Goal: Task Accomplishment & Management: Manage account settings

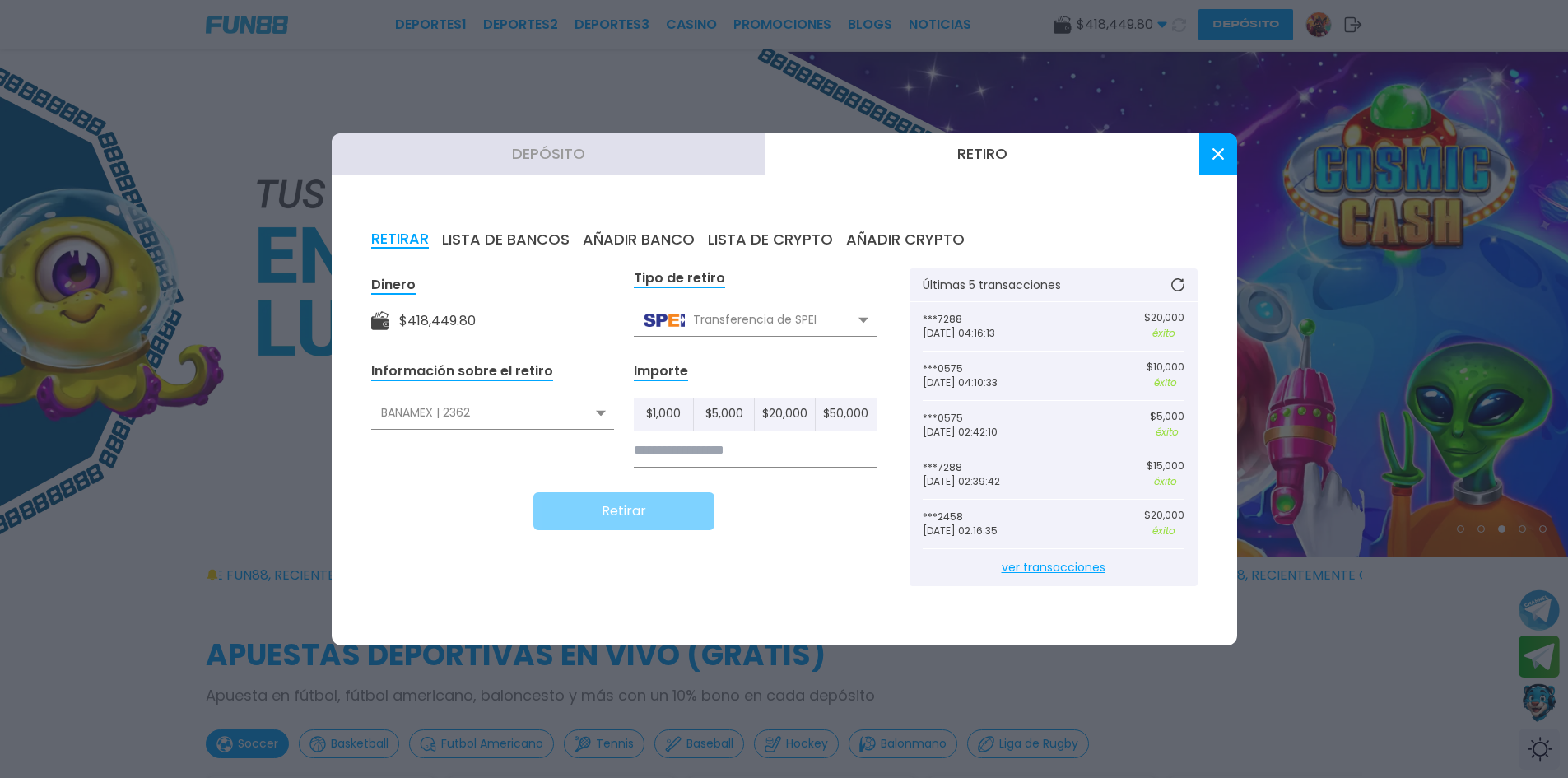
click at [425, 421] on div "BANAMEX | 2362" at bounding box center [492, 413] width 243 height 31
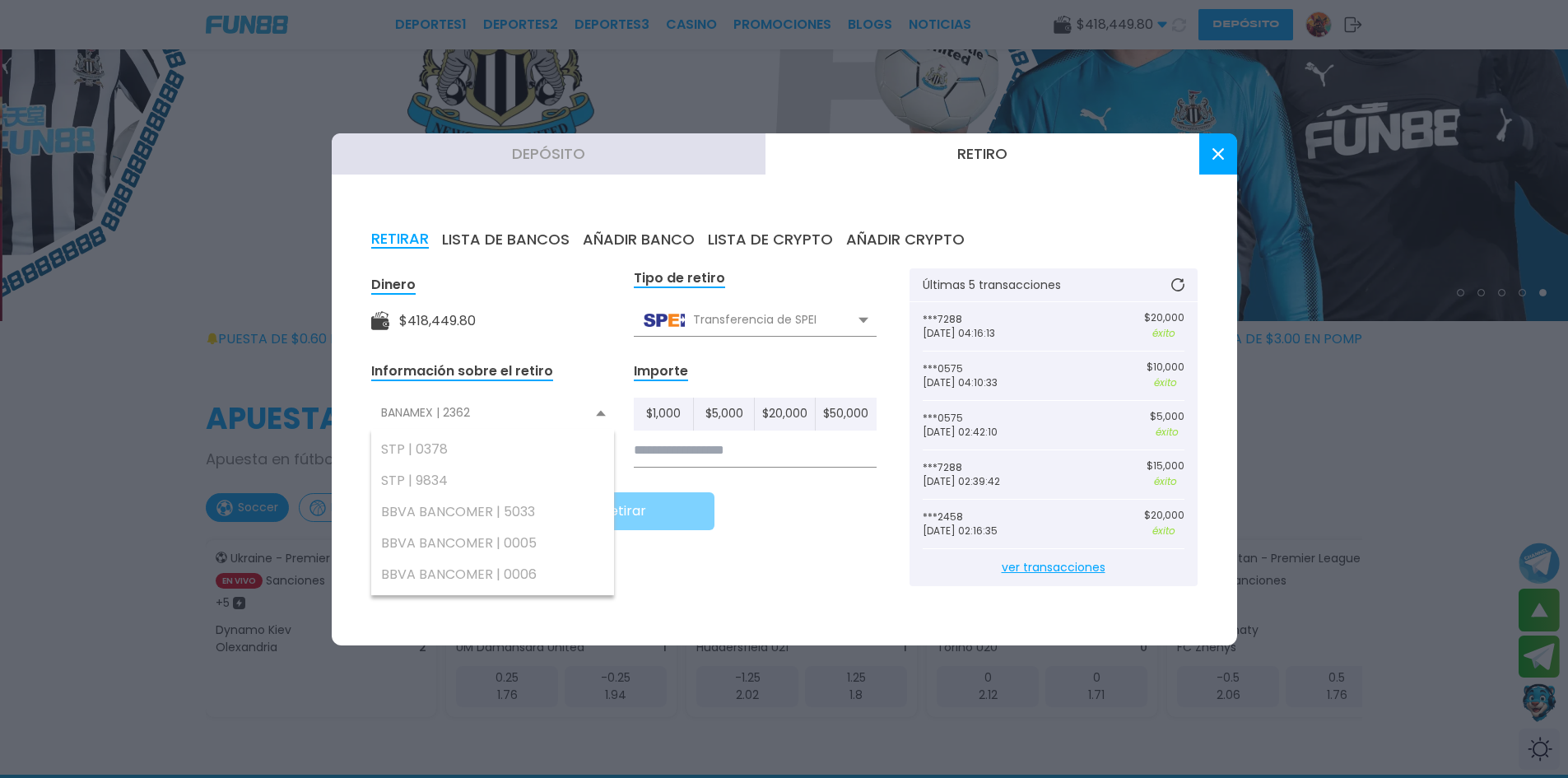
scroll to position [247, 0]
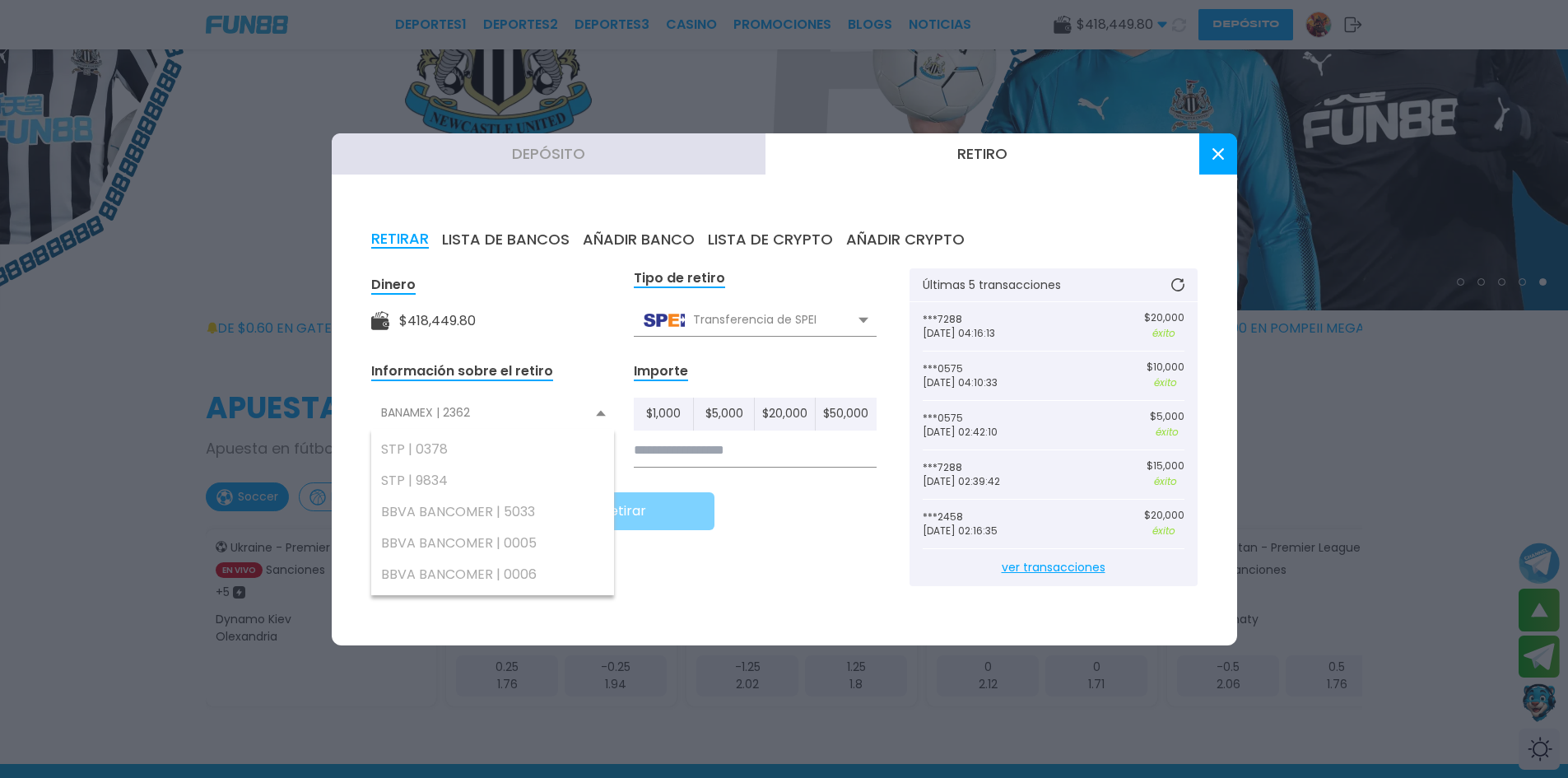
click at [624, 245] on button "AÑADIR BANCO" at bounding box center [638, 239] width 112 height 19
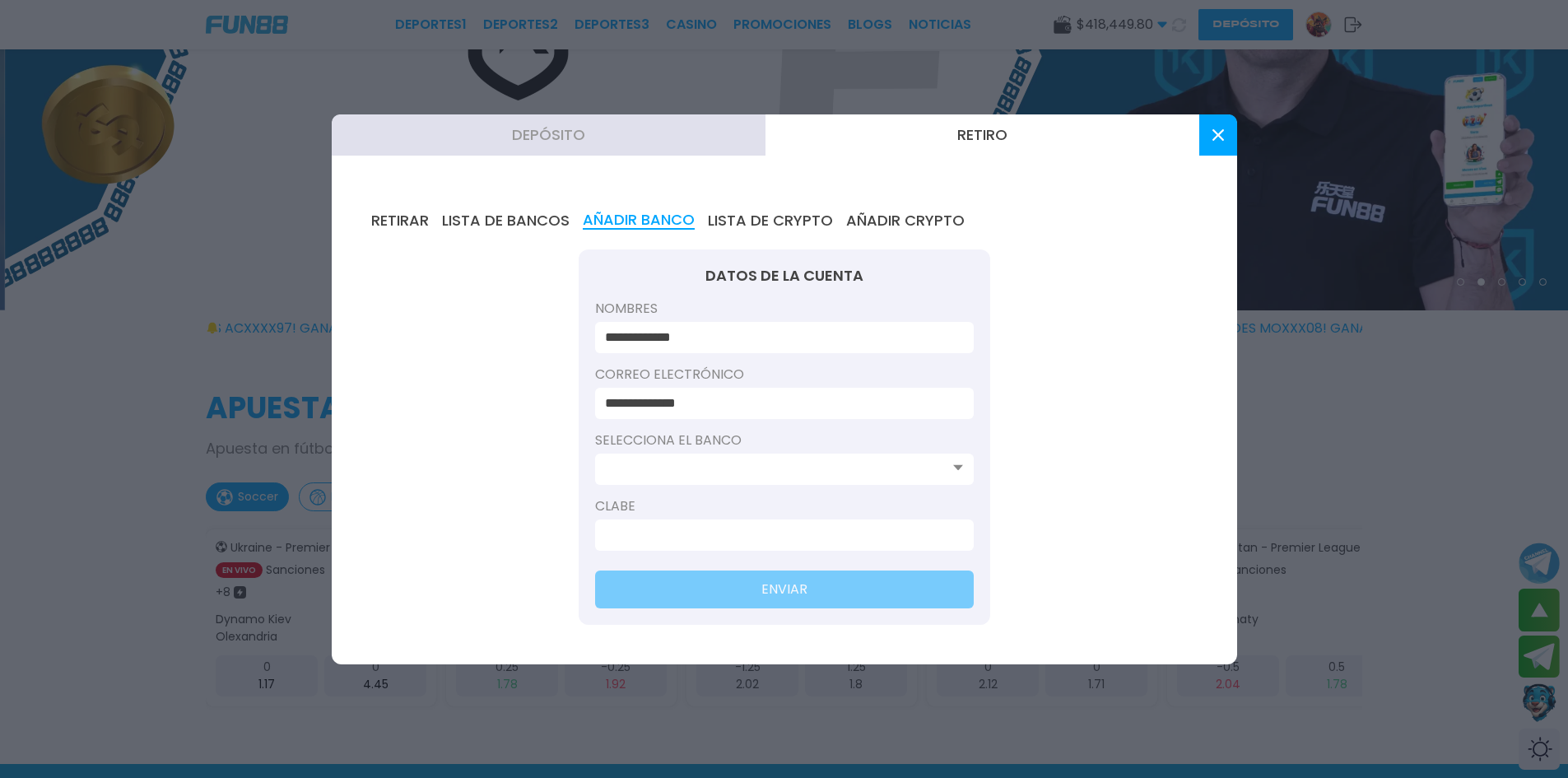
click at [647, 540] on input at bounding box center [779, 535] width 349 height 20
paste input
click at [648, 539] on input at bounding box center [779, 535] width 349 height 20
paste input
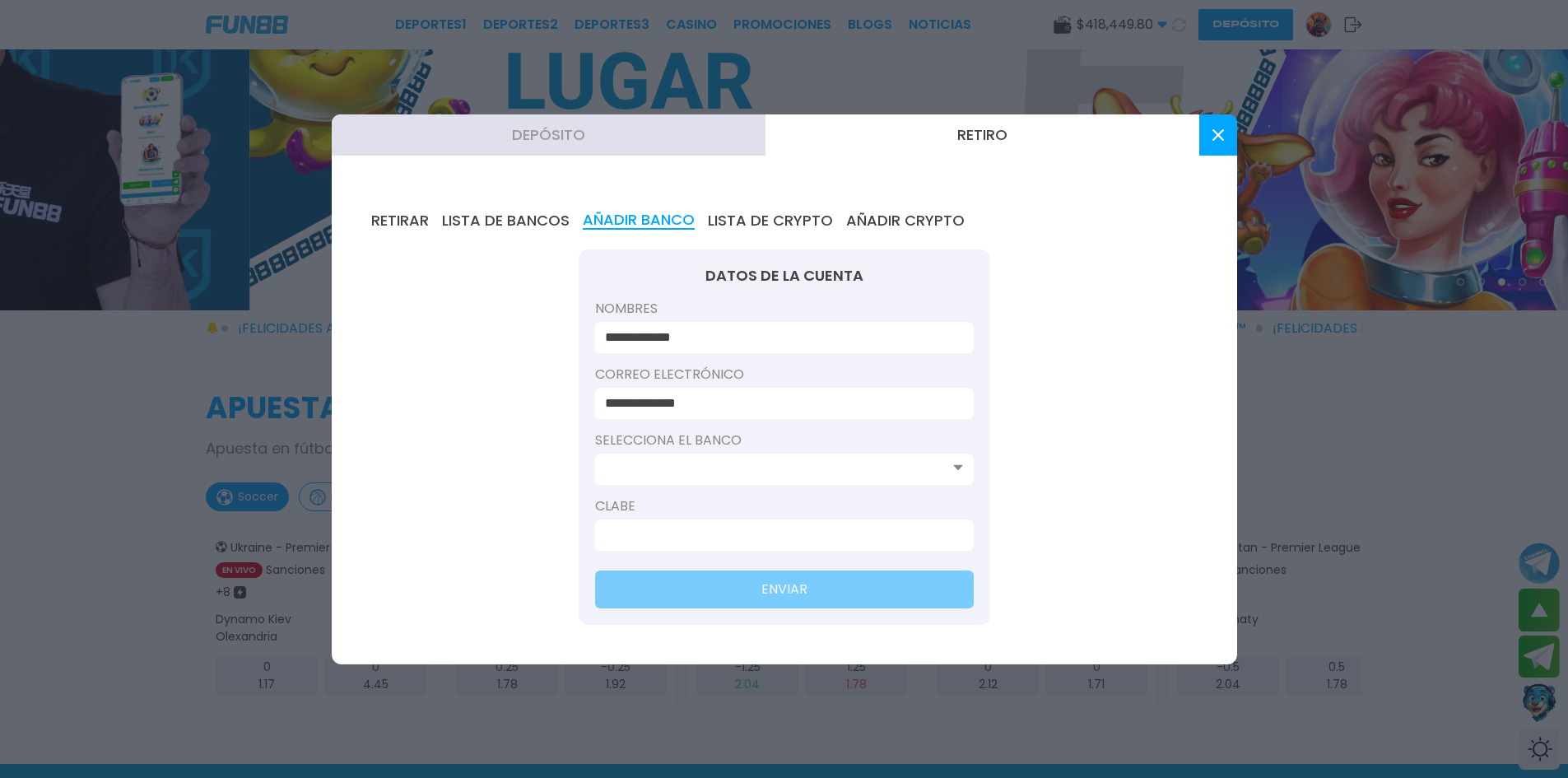
click at [624, 535] on input at bounding box center [779, 535] width 349 height 20
paste input
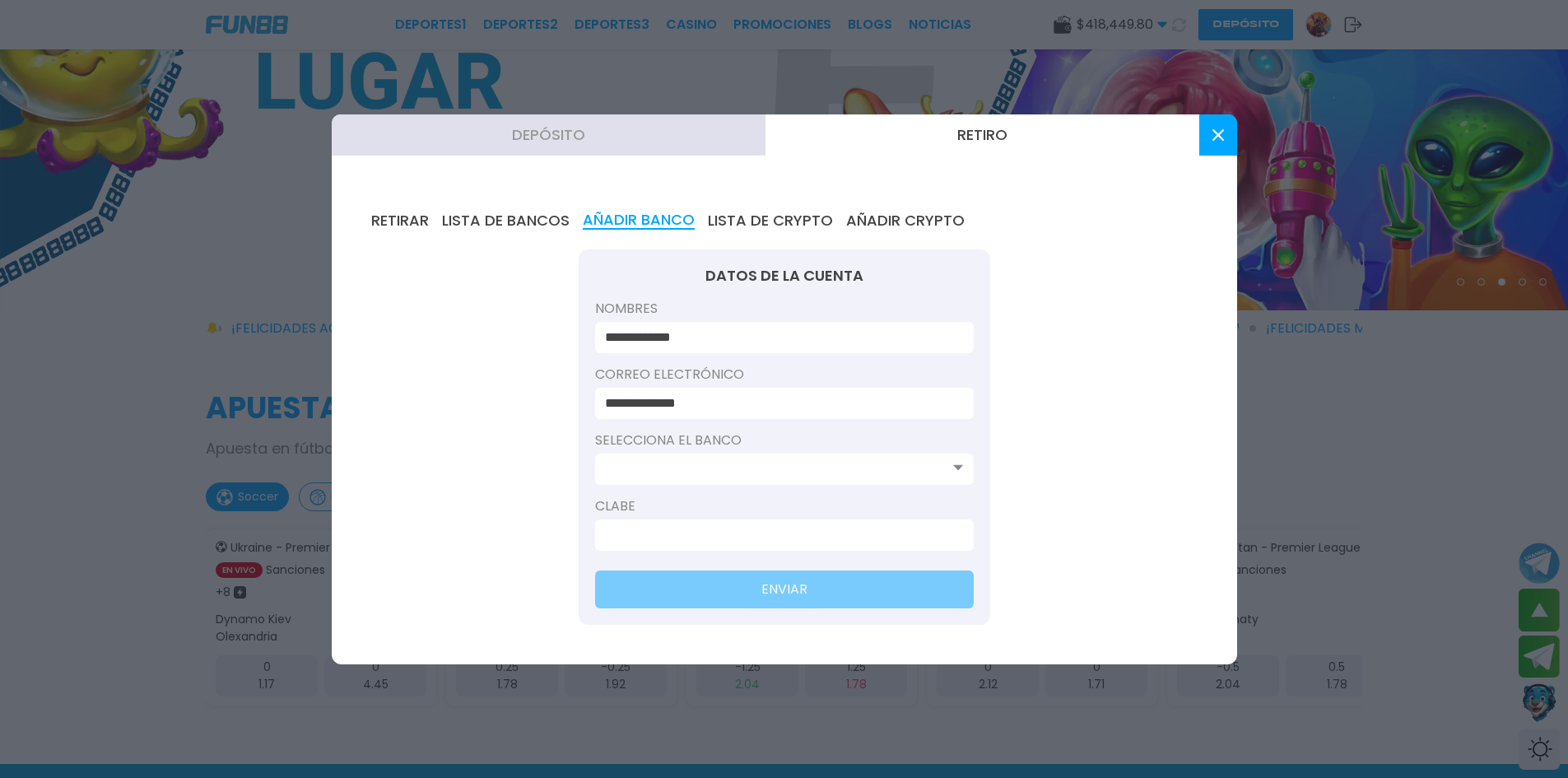
click at [639, 469] on input at bounding box center [779, 469] width 349 height 20
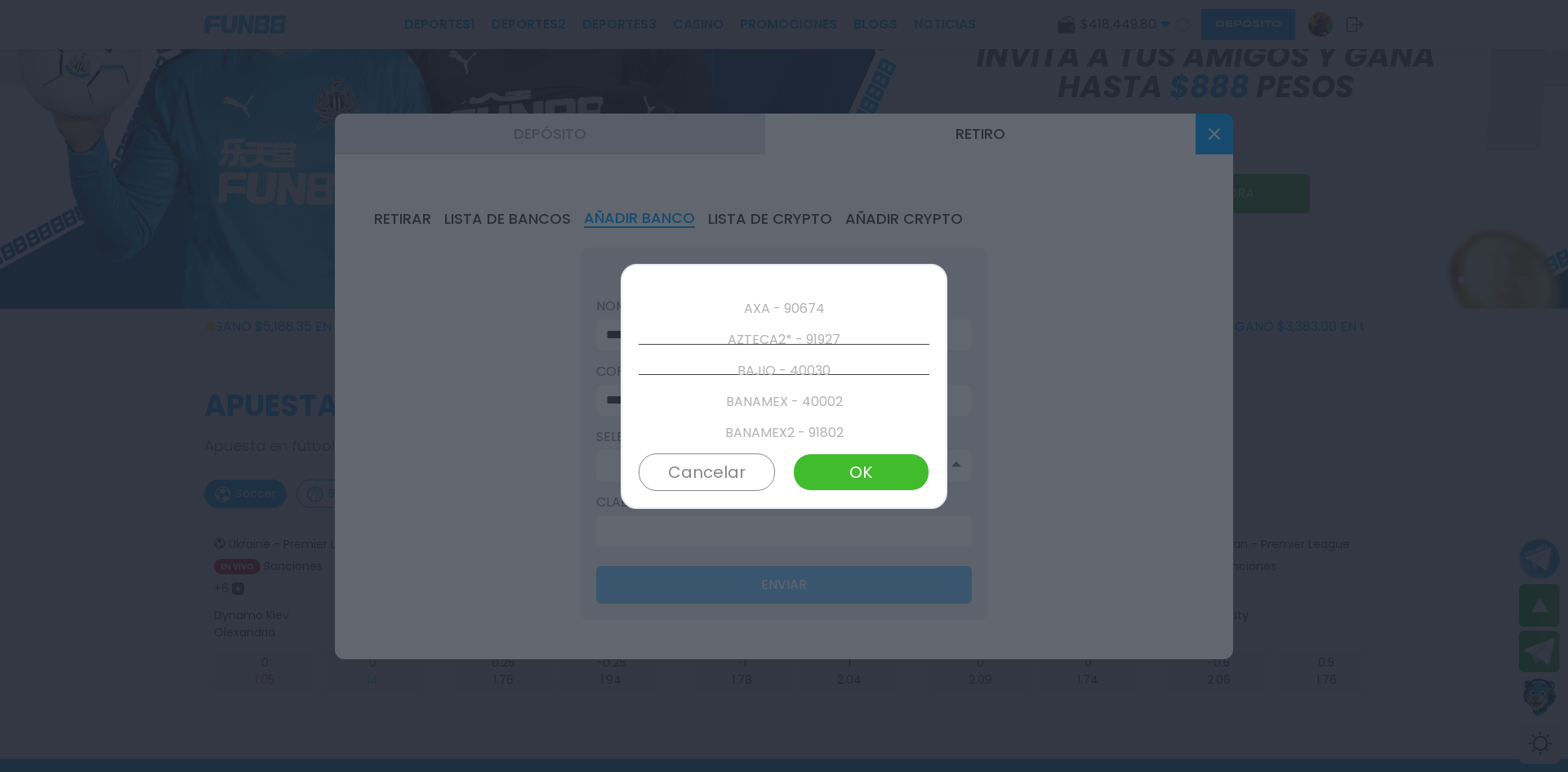
scroll to position [466, 0]
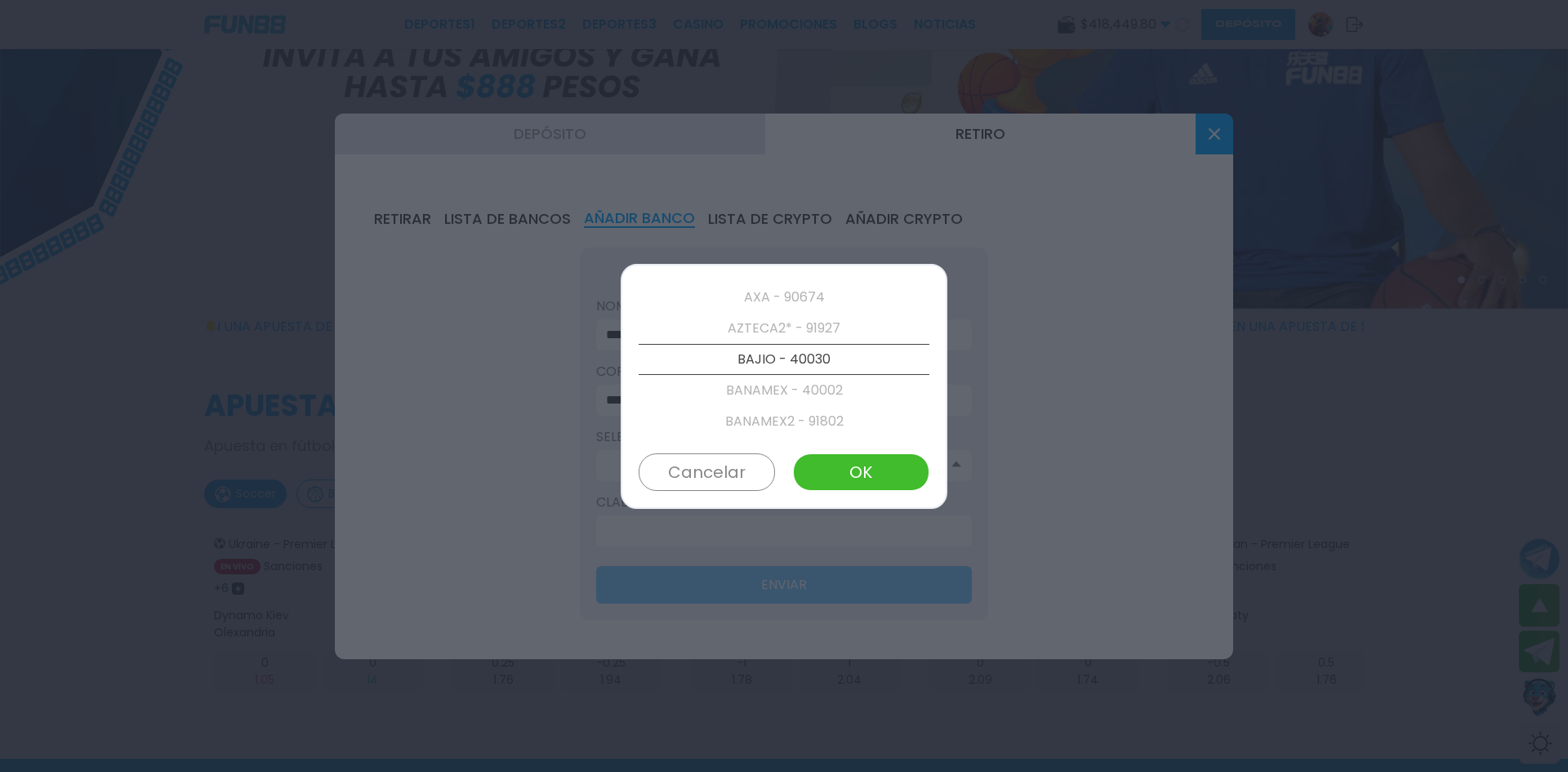
click at [836, 464] on button "OK" at bounding box center [861, 472] width 137 height 38
type input "**********"
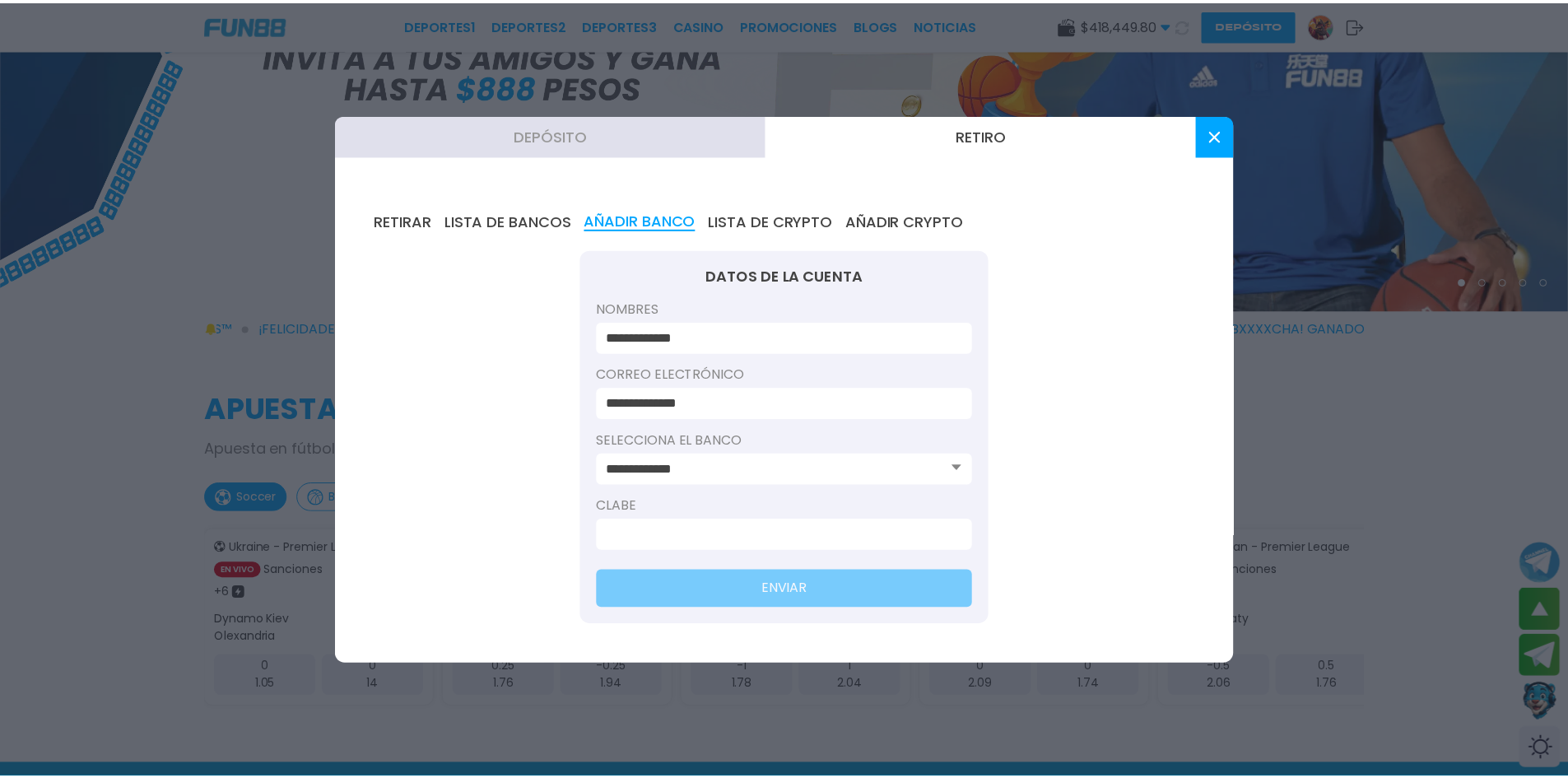
scroll to position [247, 0]
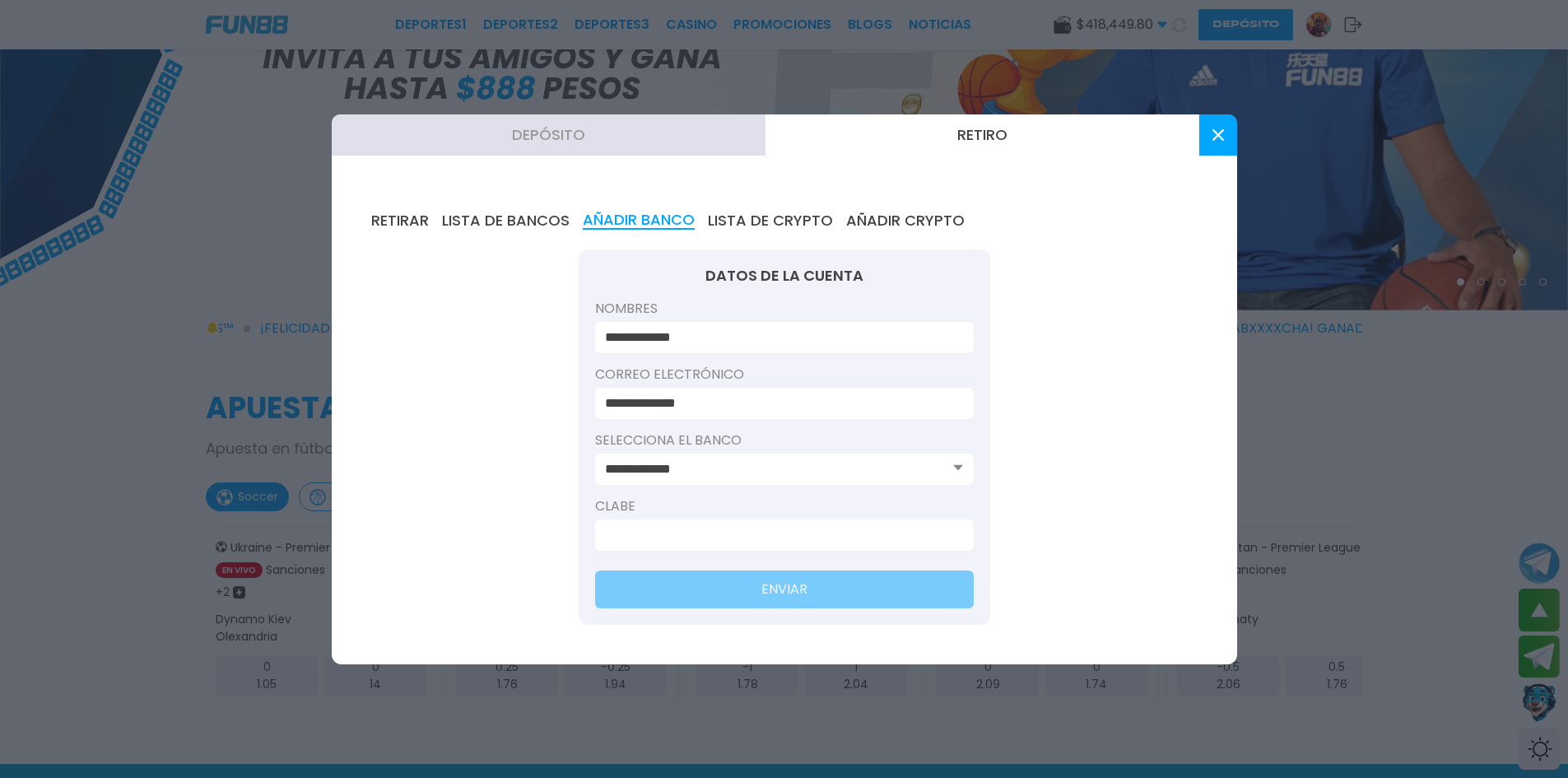
click at [704, 543] on input at bounding box center [779, 535] width 349 height 20
paste input
click at [624, 520] on div at bounding box center [784, 536] width 379 height 31
click at [628, 526] on input at bounding box center [779, 535] width 349 height 20
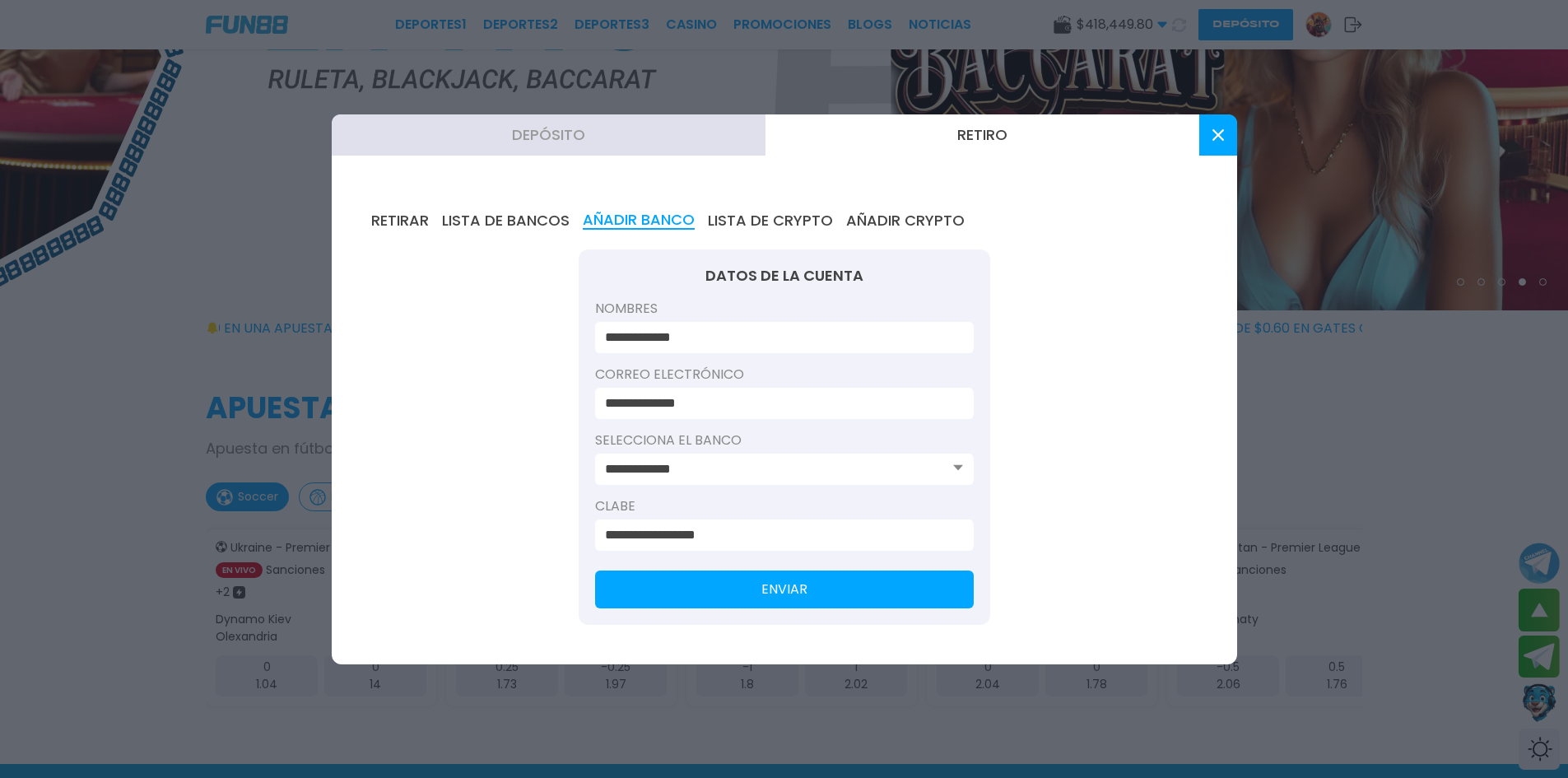
type input "**********"
click at [742, 603] on button "ENVIAR" at bounding box center [784, 589] width 379 height 38
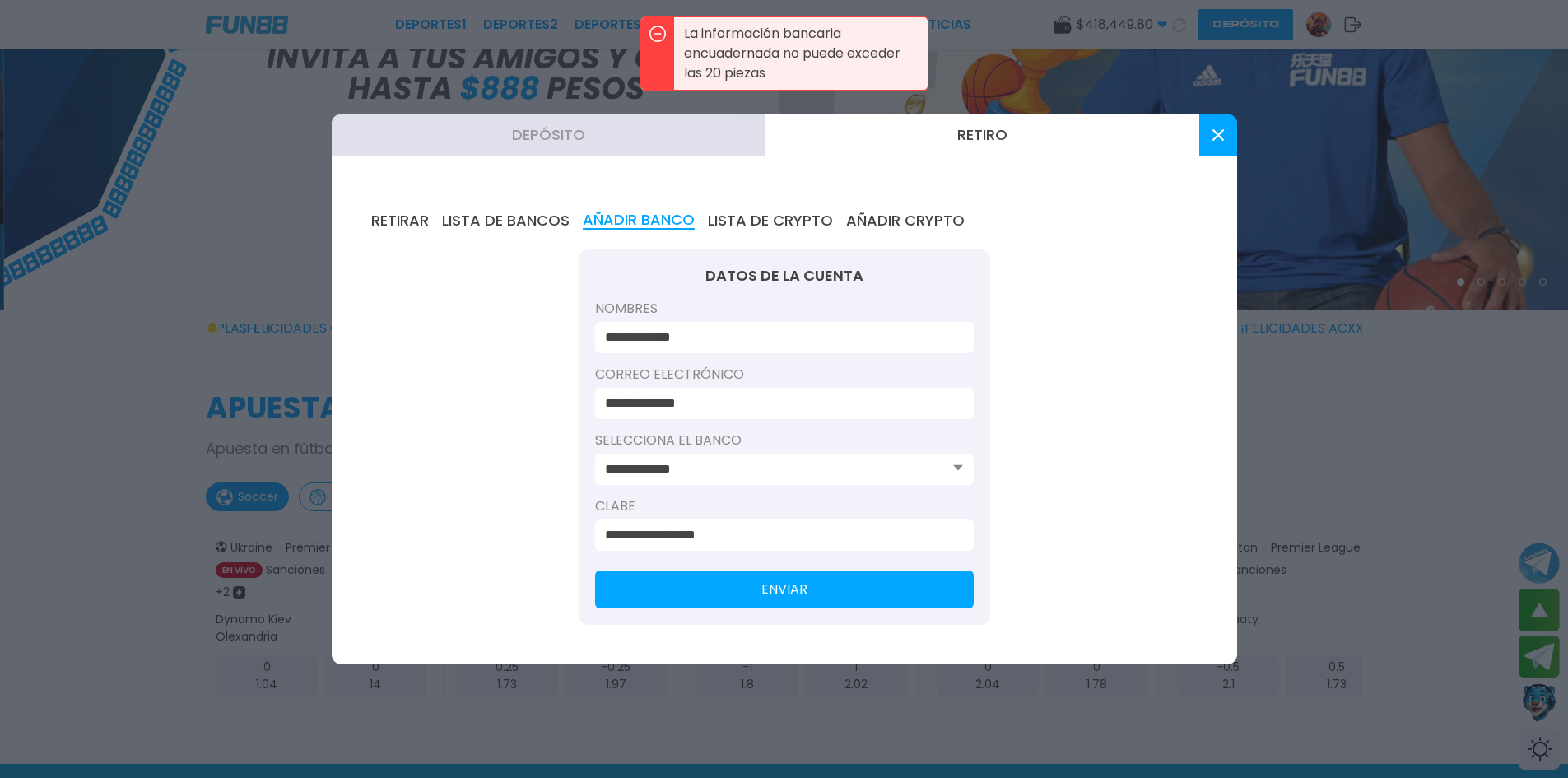
click at [1226, 139] on button at bounding box center [1217, 135] width 38 height 41
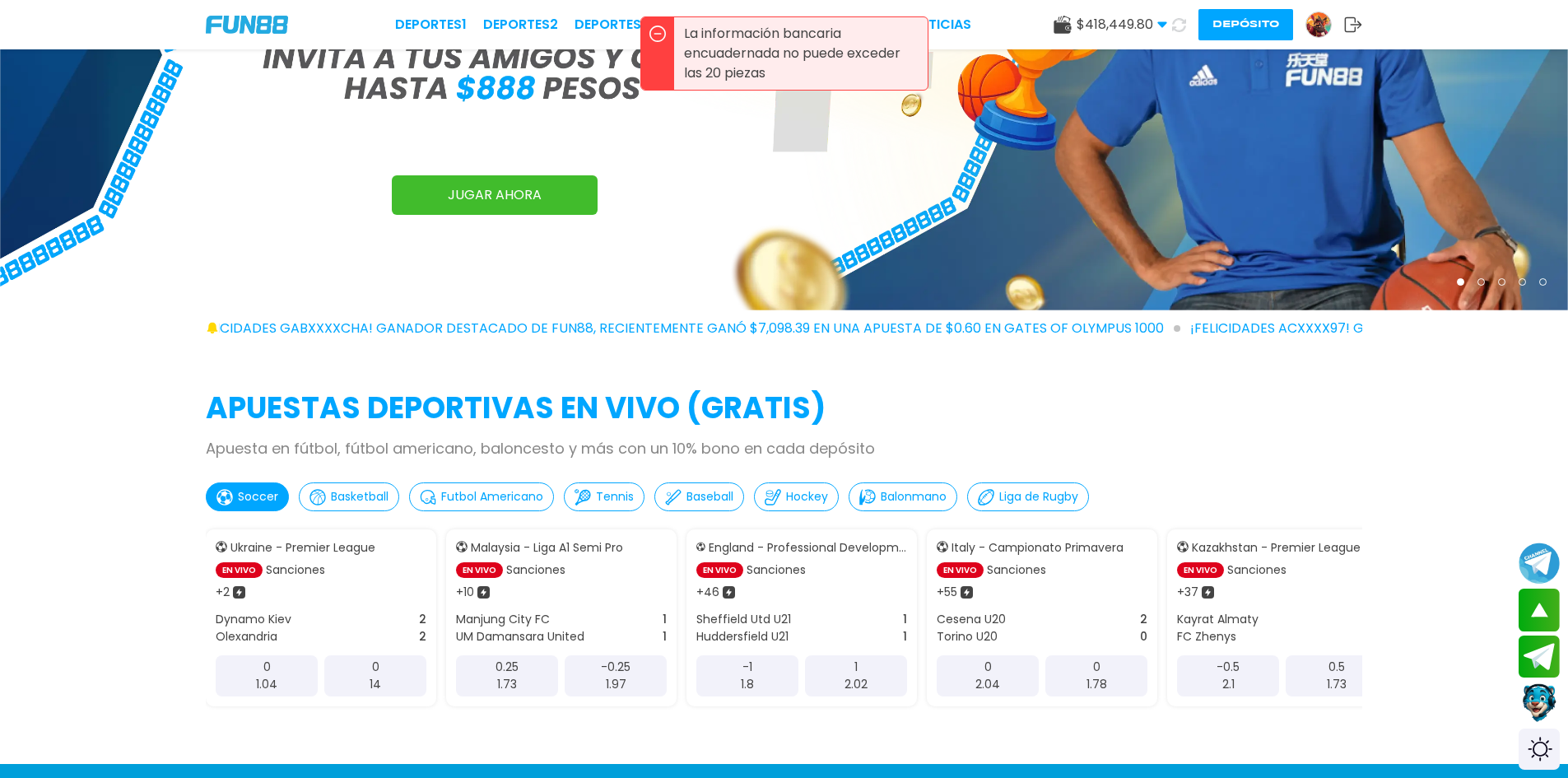
click at [1229, 32] on button "Depósito" at bounding box center [1246, 24] width 95 height 31
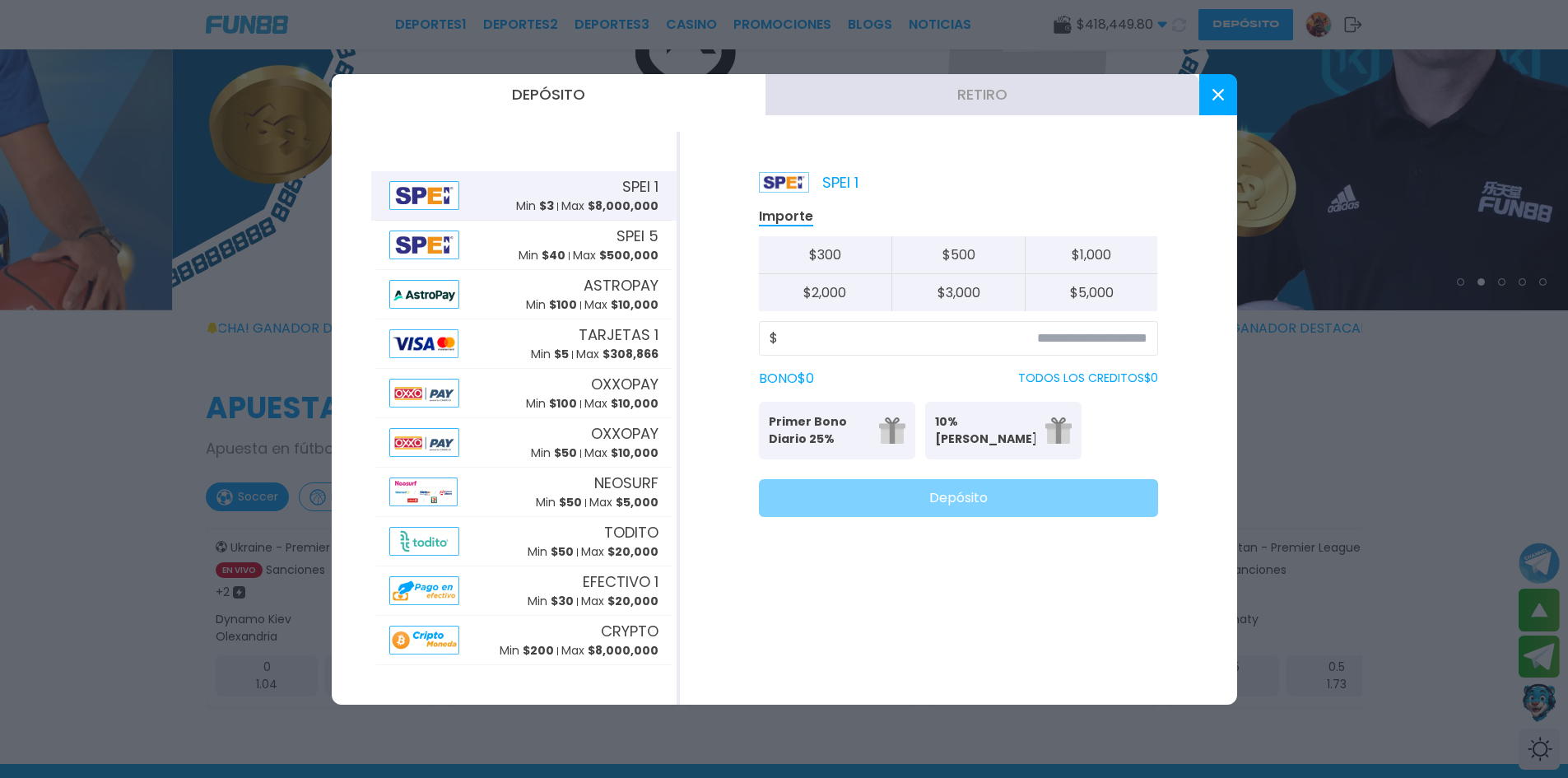
click at [1319, 26] on div at bounding box center [784, 389] width 1568 height 778
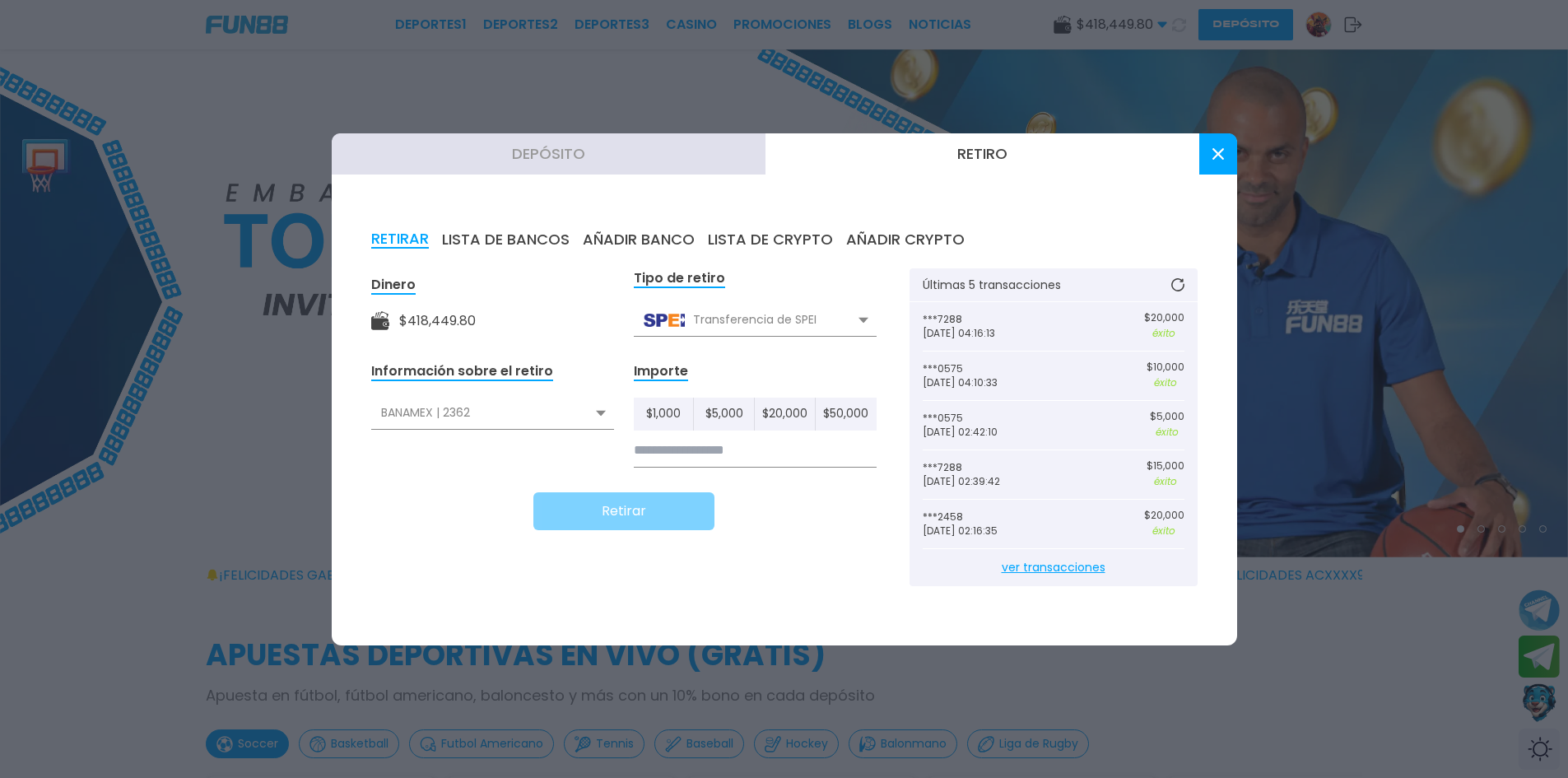
click at [638, 241] on button "AÑADIR BANCO" at bounding box center [638, 239] width 112 height 19
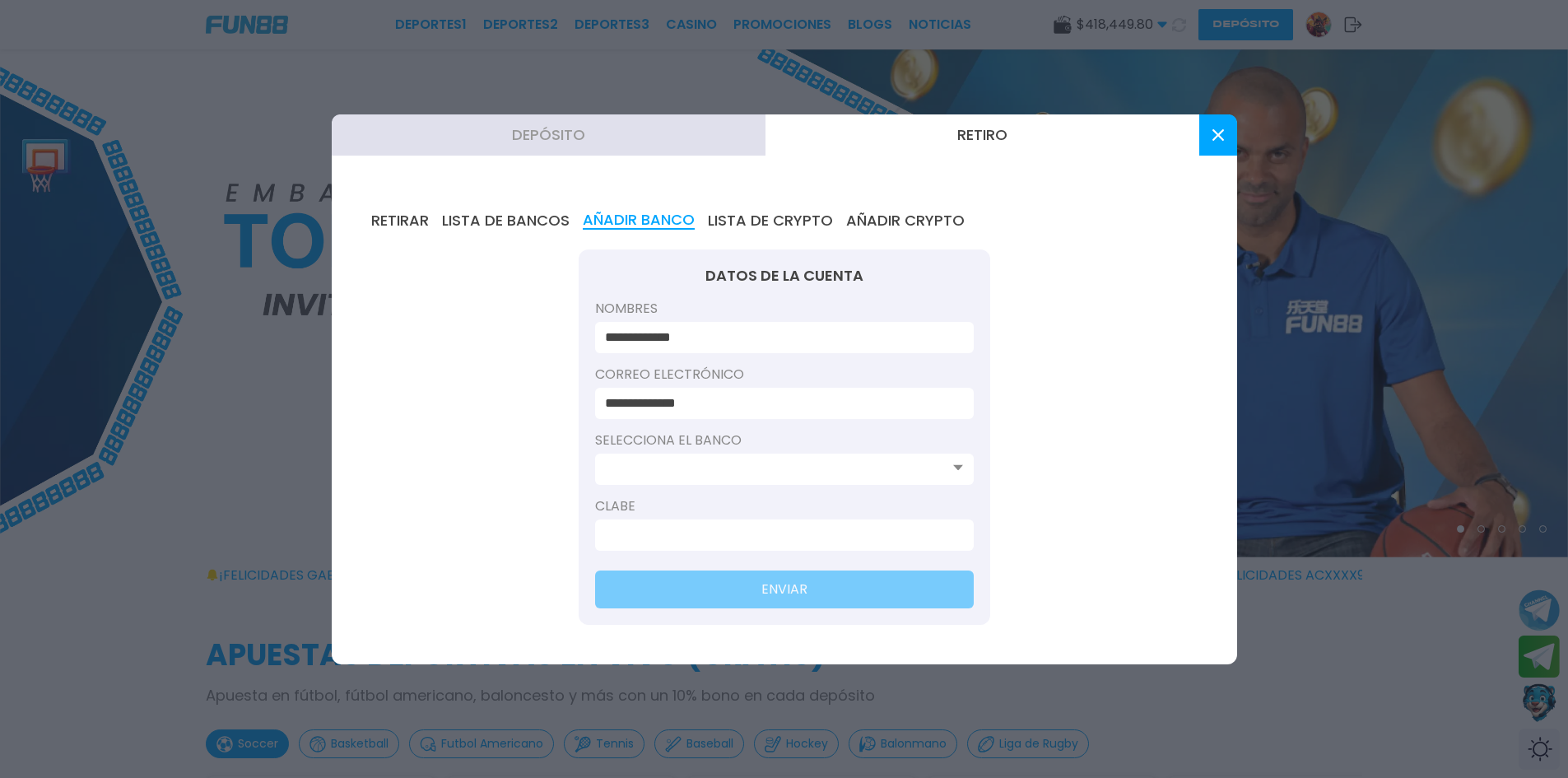
click at [469, 217] on button "LISTA DE BANCOS" at bounding box center [505, 220] width 128 height 19
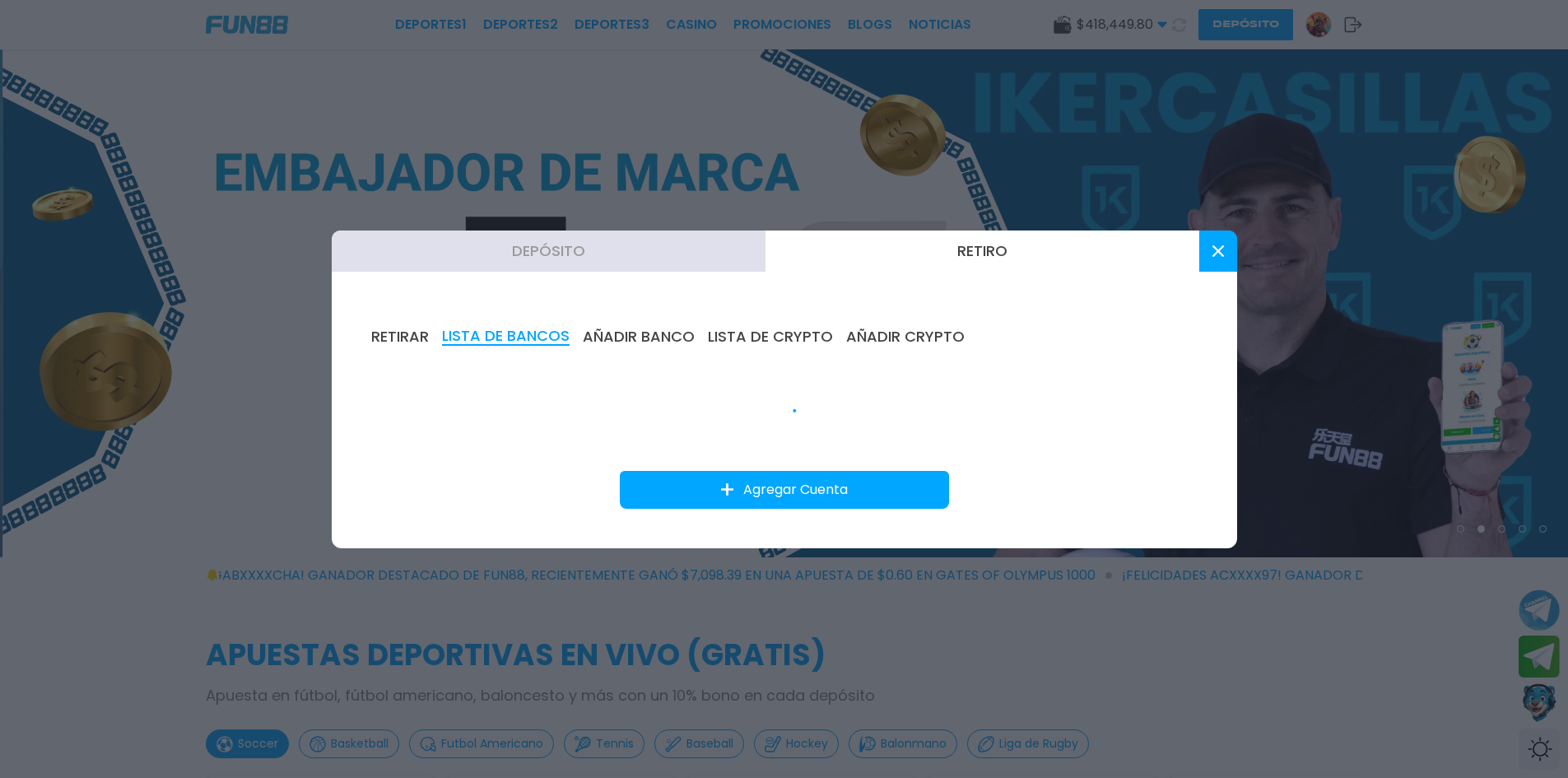
click at [405, 335] on button "RETIRAR" at bounding box center [400, 336] width 58 height 19
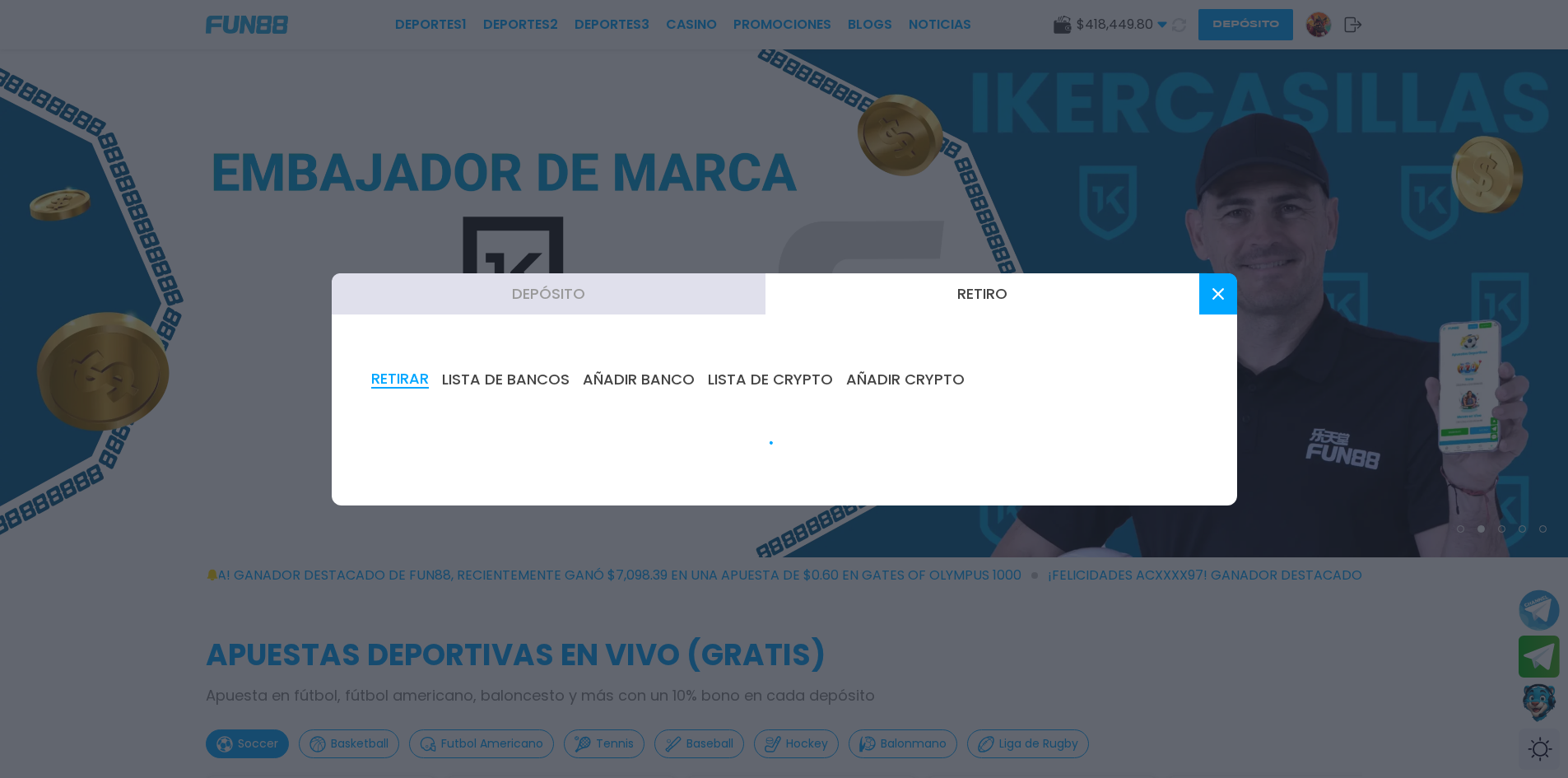
click at [634, 379] on button "AÑADIR BANCO" at bounding box center [638, 379] width 112 height 19
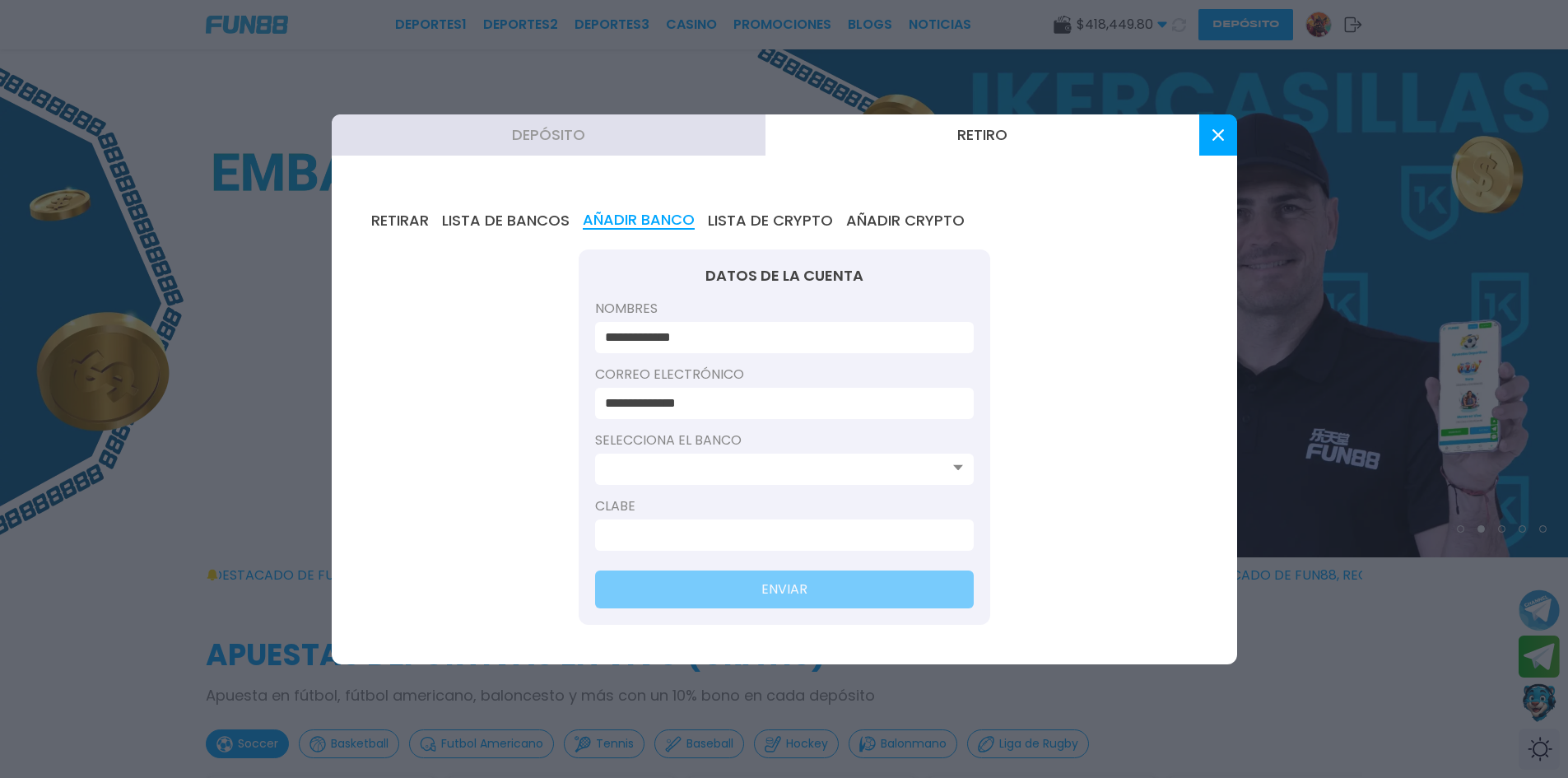
click at [797, 473] on input at bounding box center [779, 469] width 349 height 20
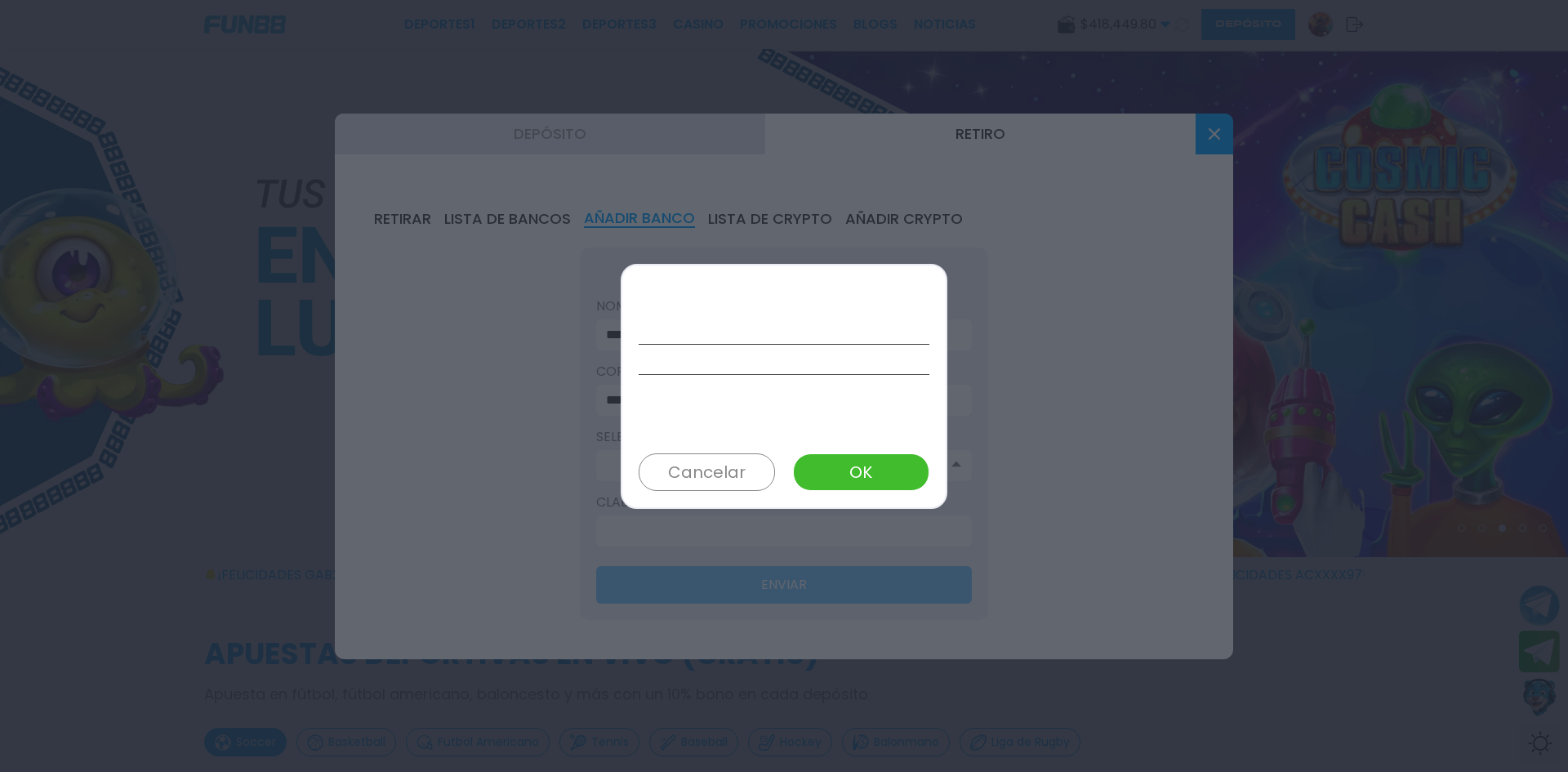
click at [714, 475] on button "Cancelar" at bounding box center [707, 472] width 137 height 38
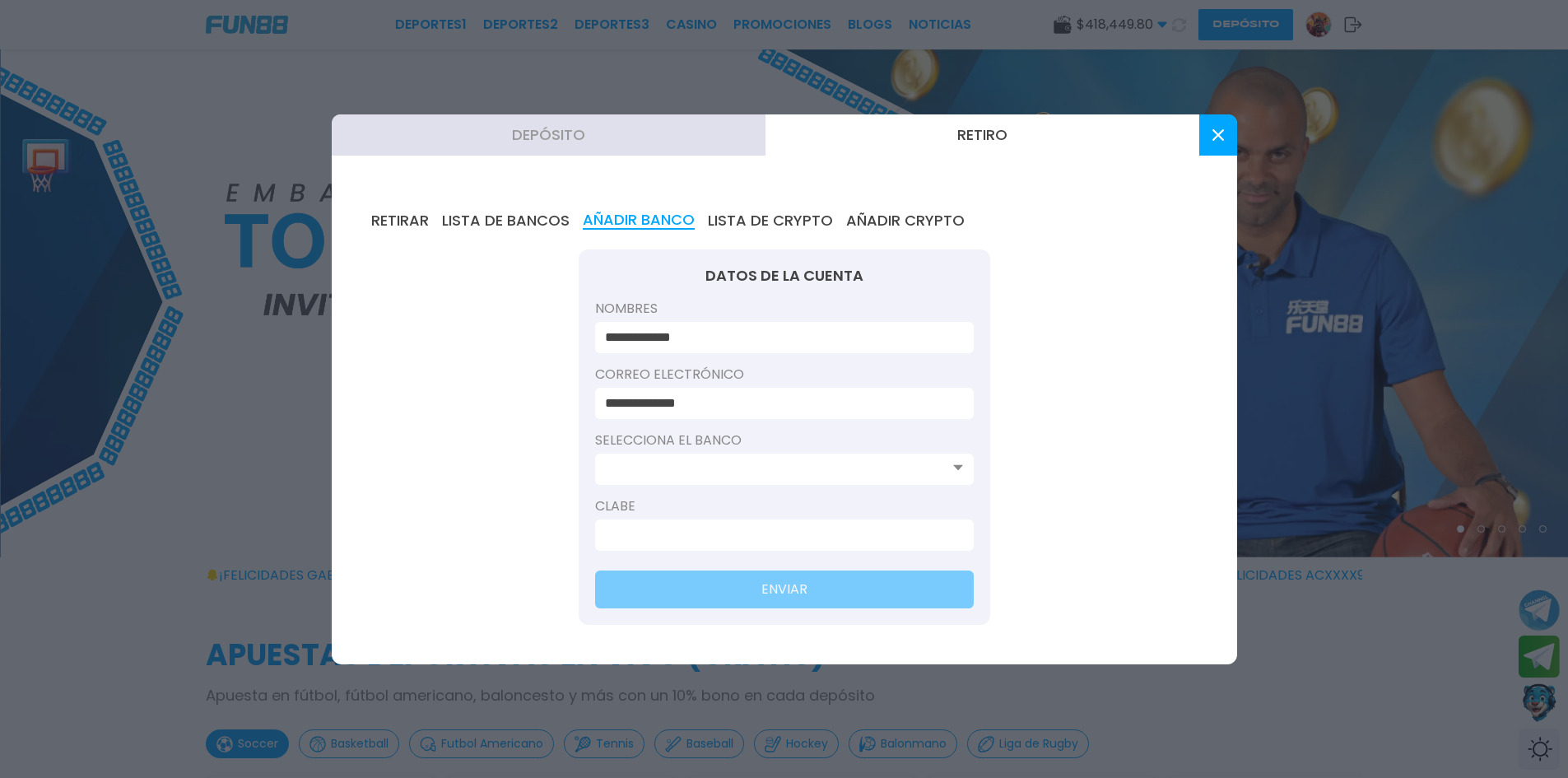
click at [759, 473] on input at bounding box center [779, 469] width 349 height 20
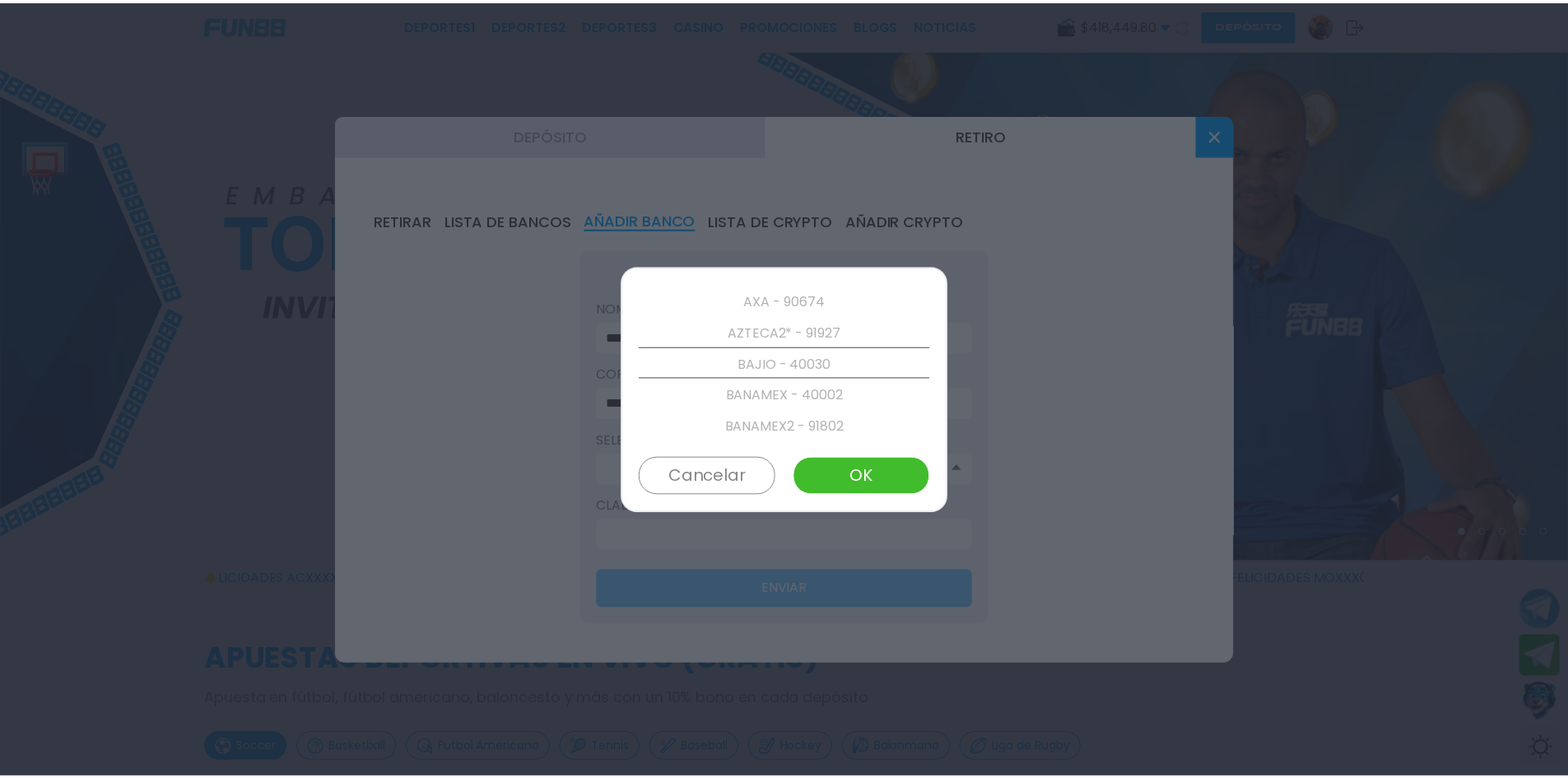
scroll to position [469, 0]
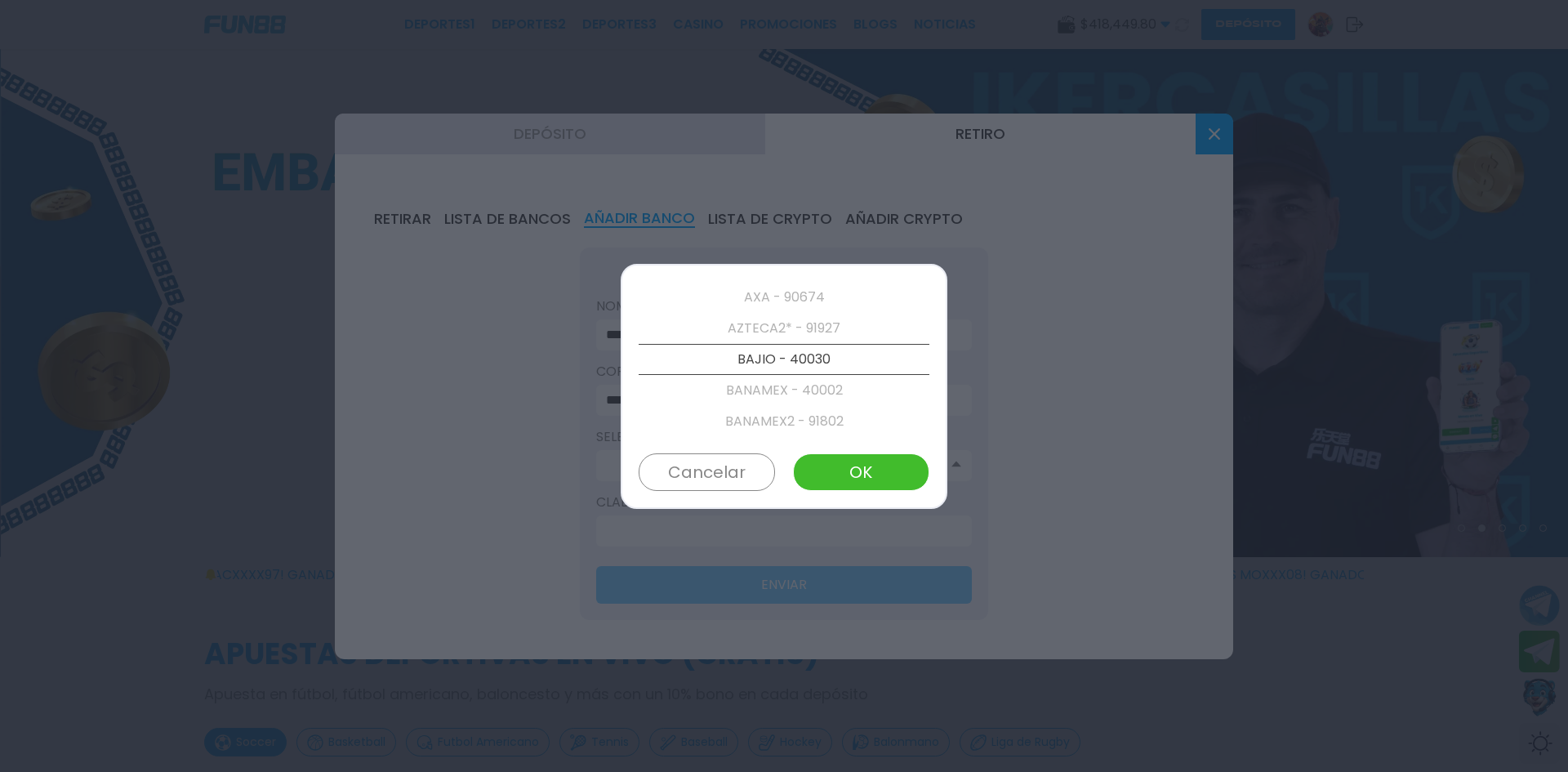
click at [833, 474] on button "OK" at bounding box center [861, 472] width 137 height 38
type input "**********"
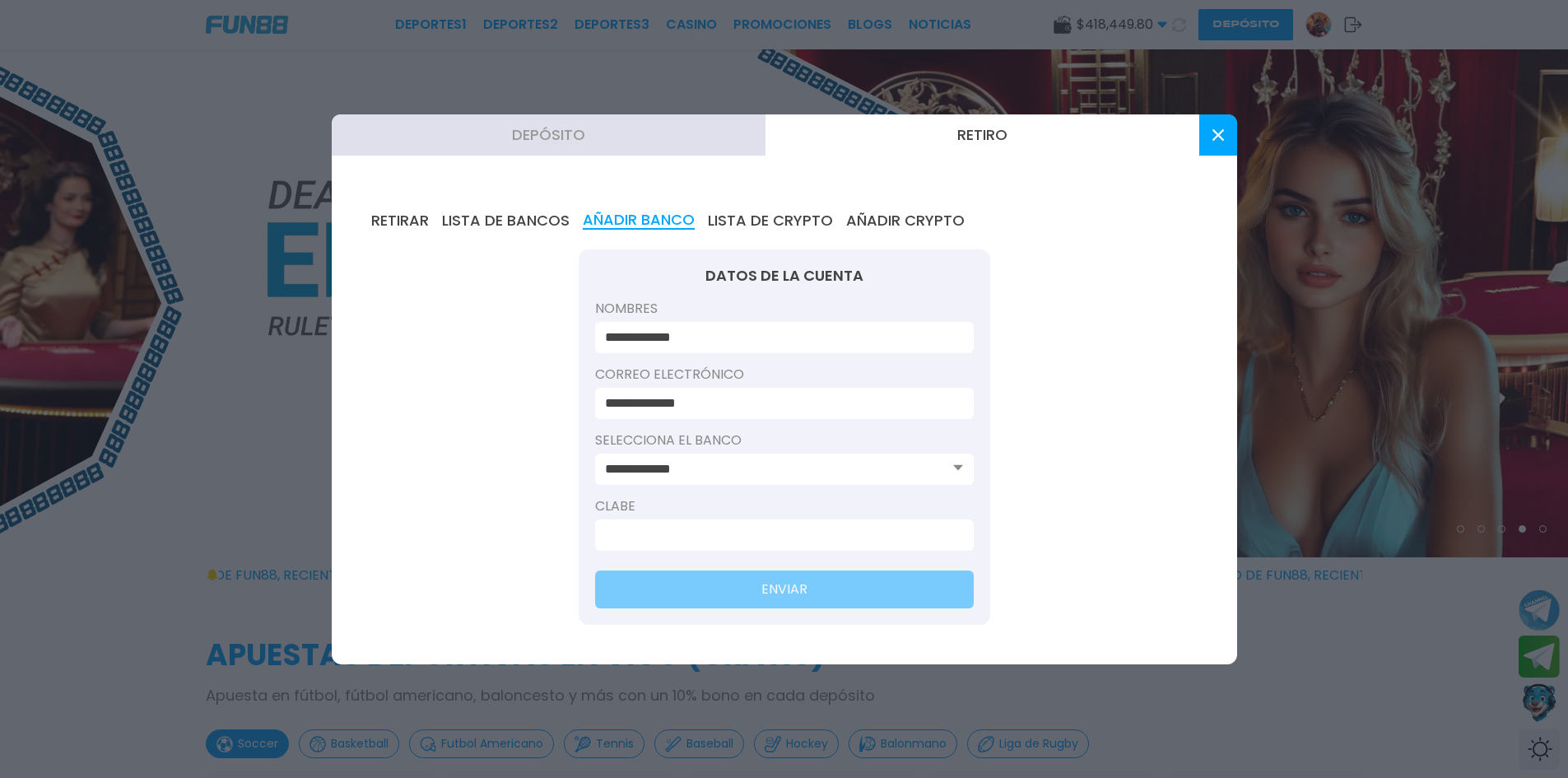
click at [687, 535] on input at bounding box center [779, 535] width 349 height 20
click at [648, 540] on input at bounding box center [779, 535] width 349 height 20
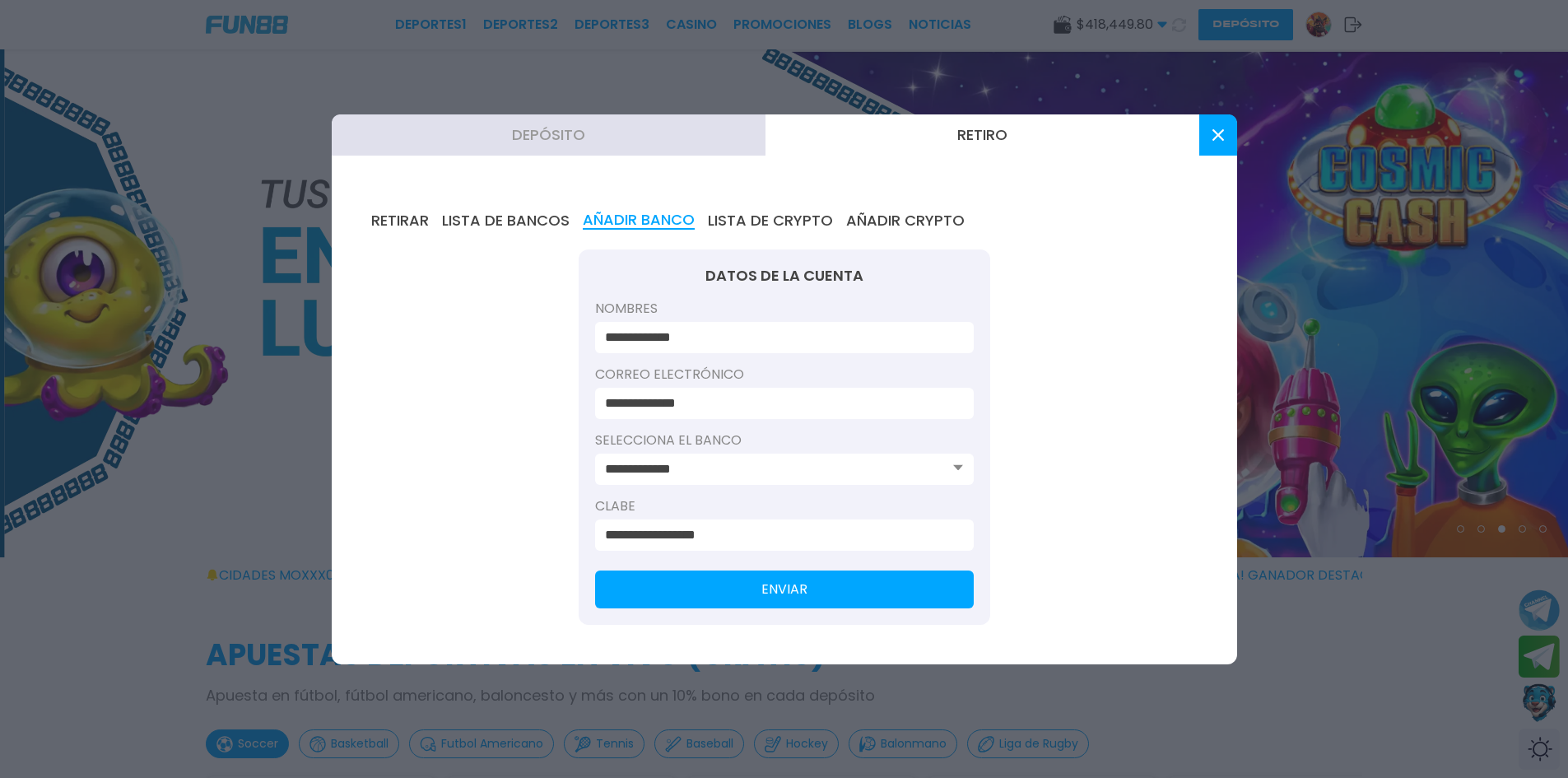
type input "**********"
click at [702, 587] on button "ENVIAR" at bounding box center [784, 589] width 379 height 38
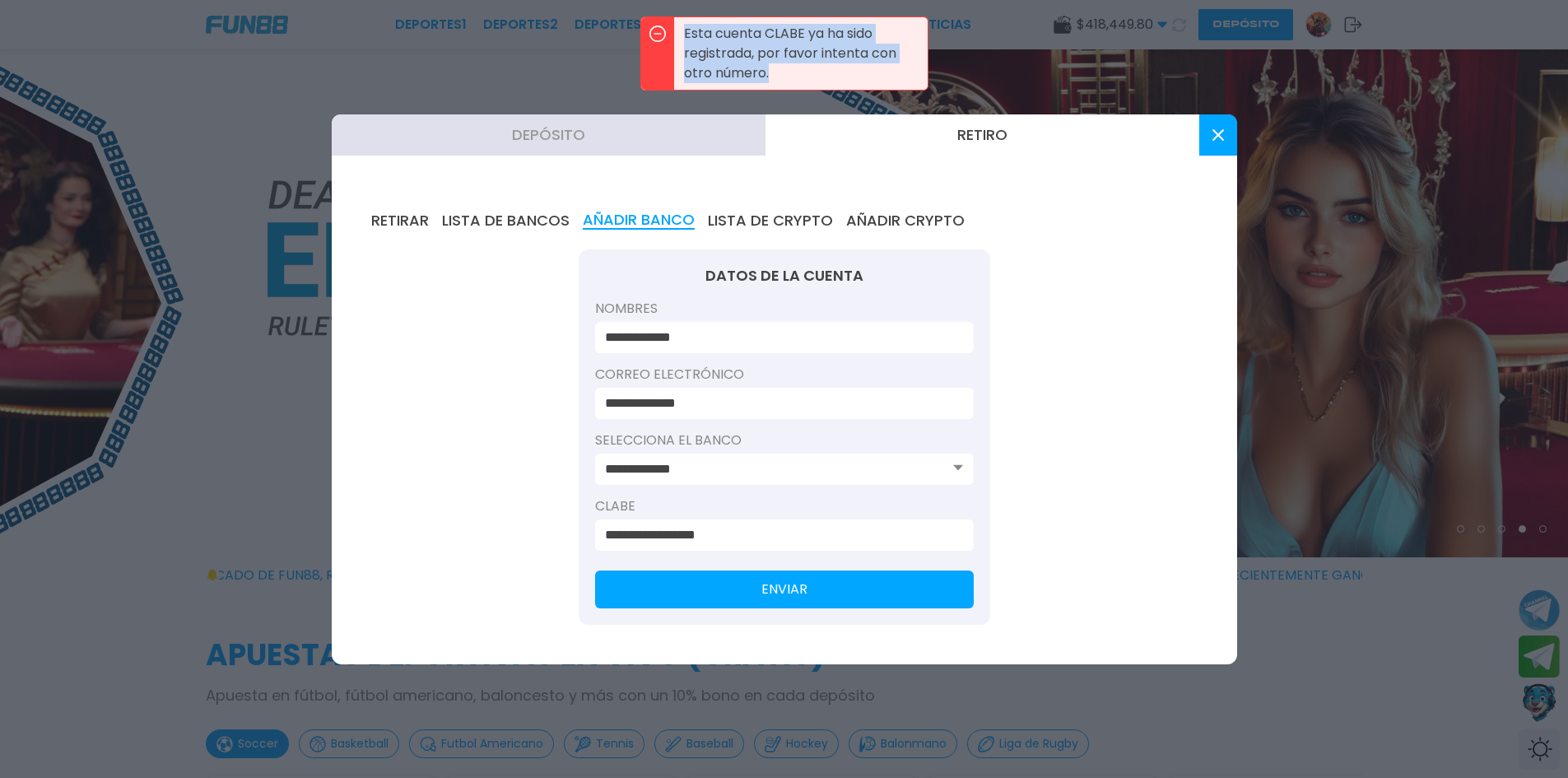
drag, startPoint x: 789, startPoint y: 66, endPoint x: 667, endPoint y: 31, distance: 126.9
click at [667, 31] on div "Esta cuenta CLABE ya ha sido registrada, por favor intenta con otro número." at bounding box center [784, 54] width 288 height 74
copy p "Esta cuenta CLABE ya ha sido registrada, por favor intenta con otro número."
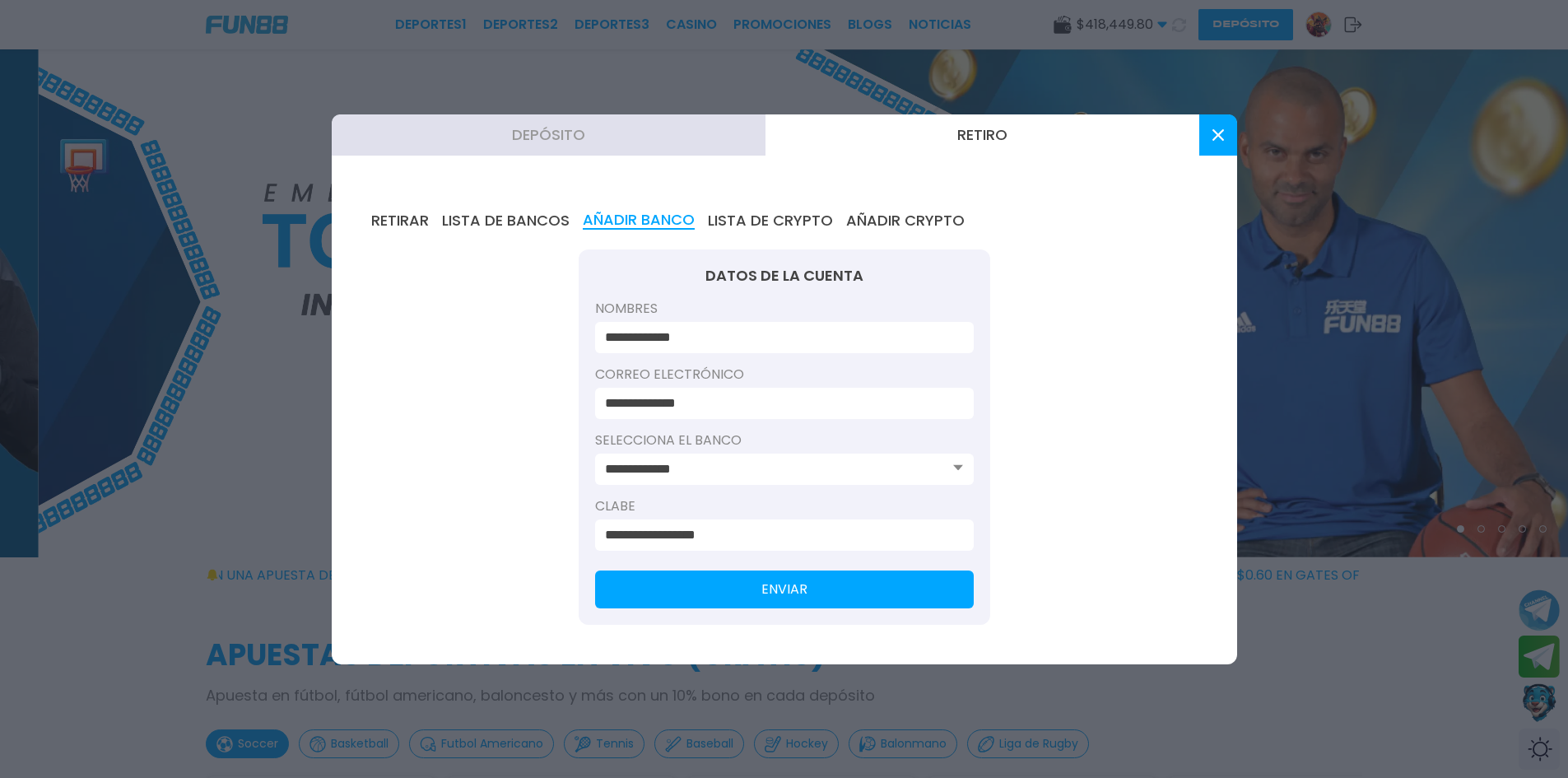
drag, startPoint x: 770, startPoint y: 534, endPoint x: 571, endPoint y: 525, distance: 199.2
click at [575, 525] on div "**********" at bounding box center [784, 418] width 906 height 493
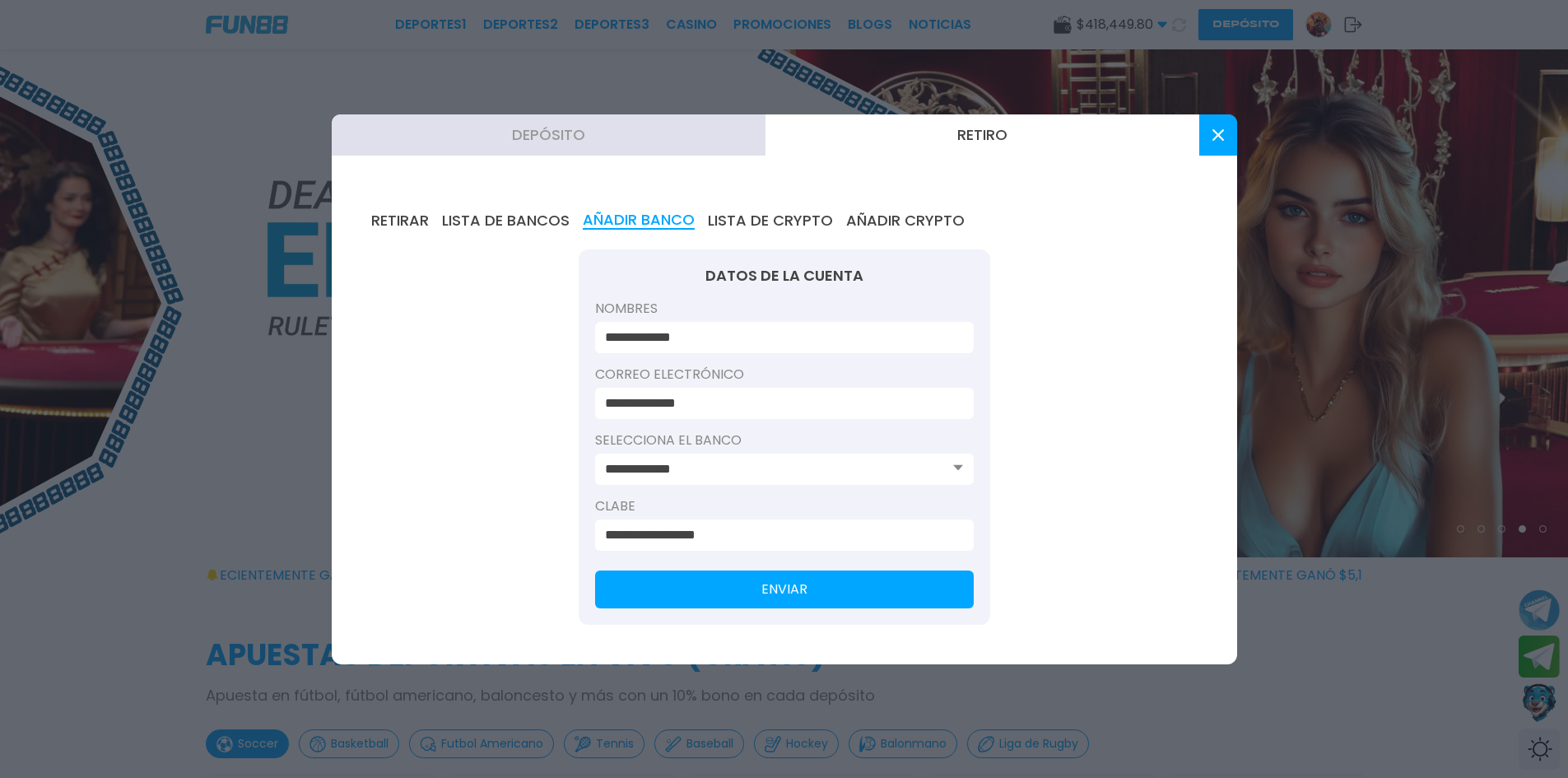
click at [748, 594] on button "ENVIAR" at bounding box center [784, 589] width 379 height 38
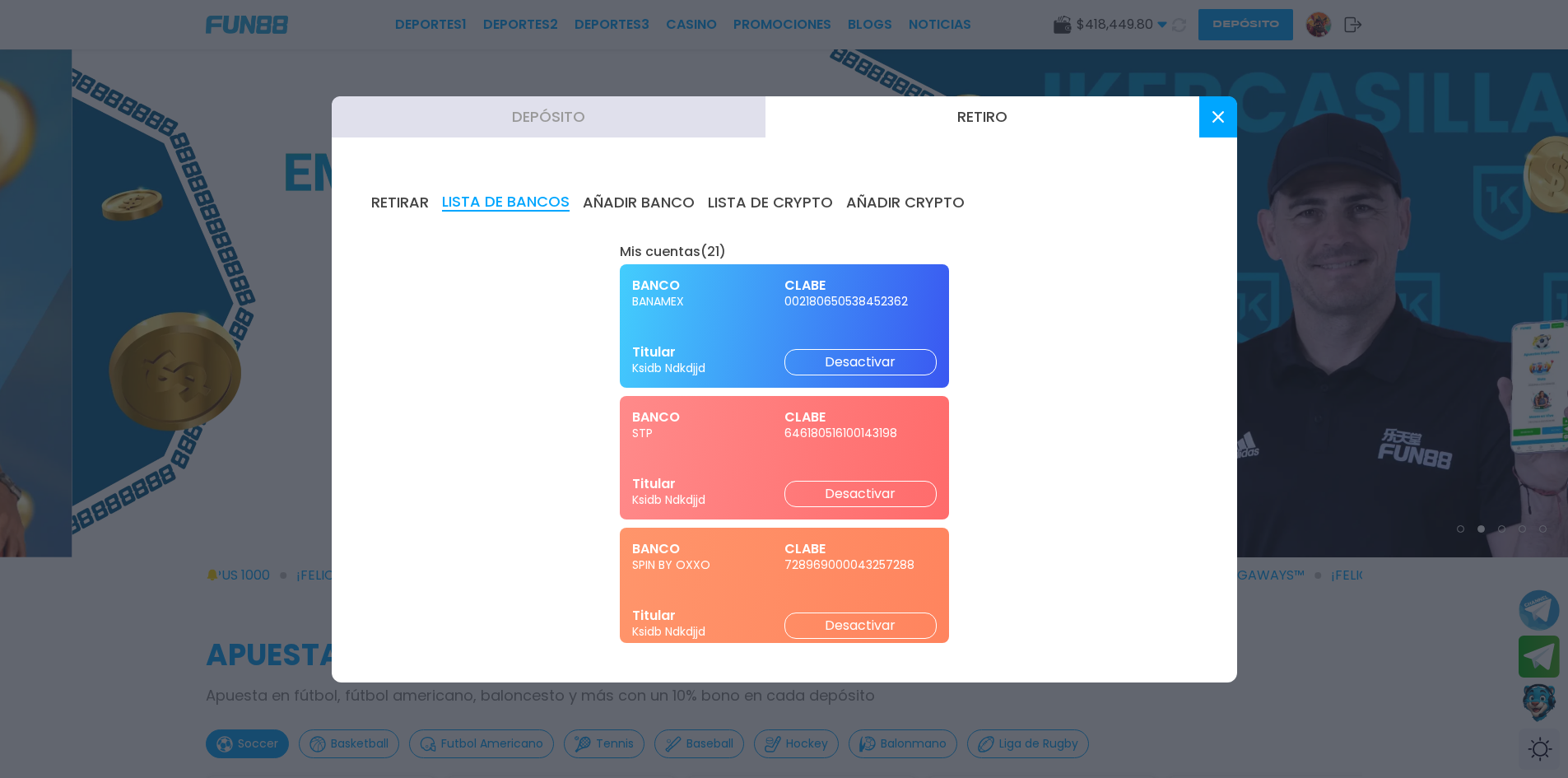
click at [1214, 117] on icon at bounding box center [1218, 117] width 12 height 12
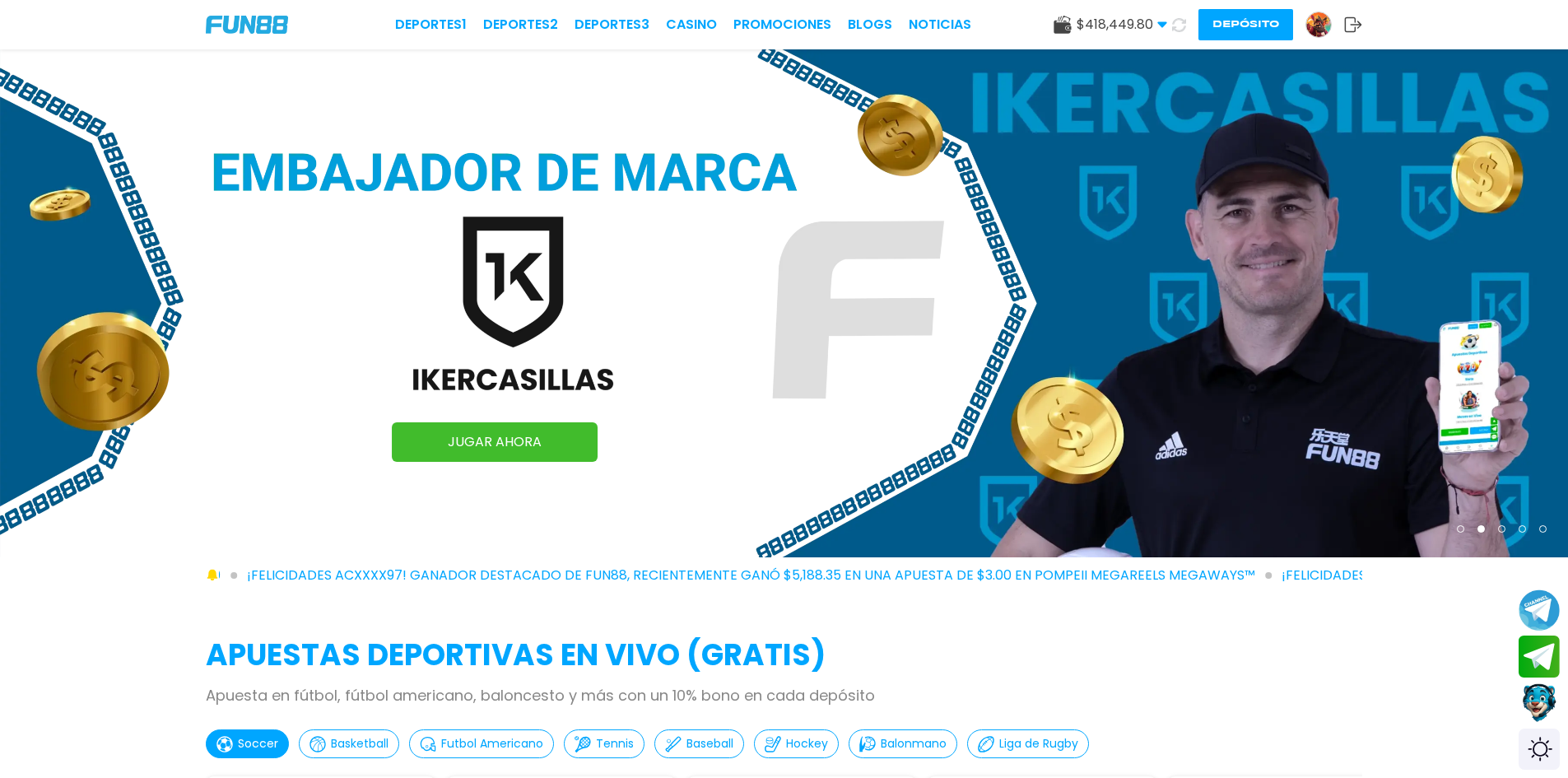
click at [1225, 18] on button "Depósito" at bounding box center [1246, 24] width 95 height 31
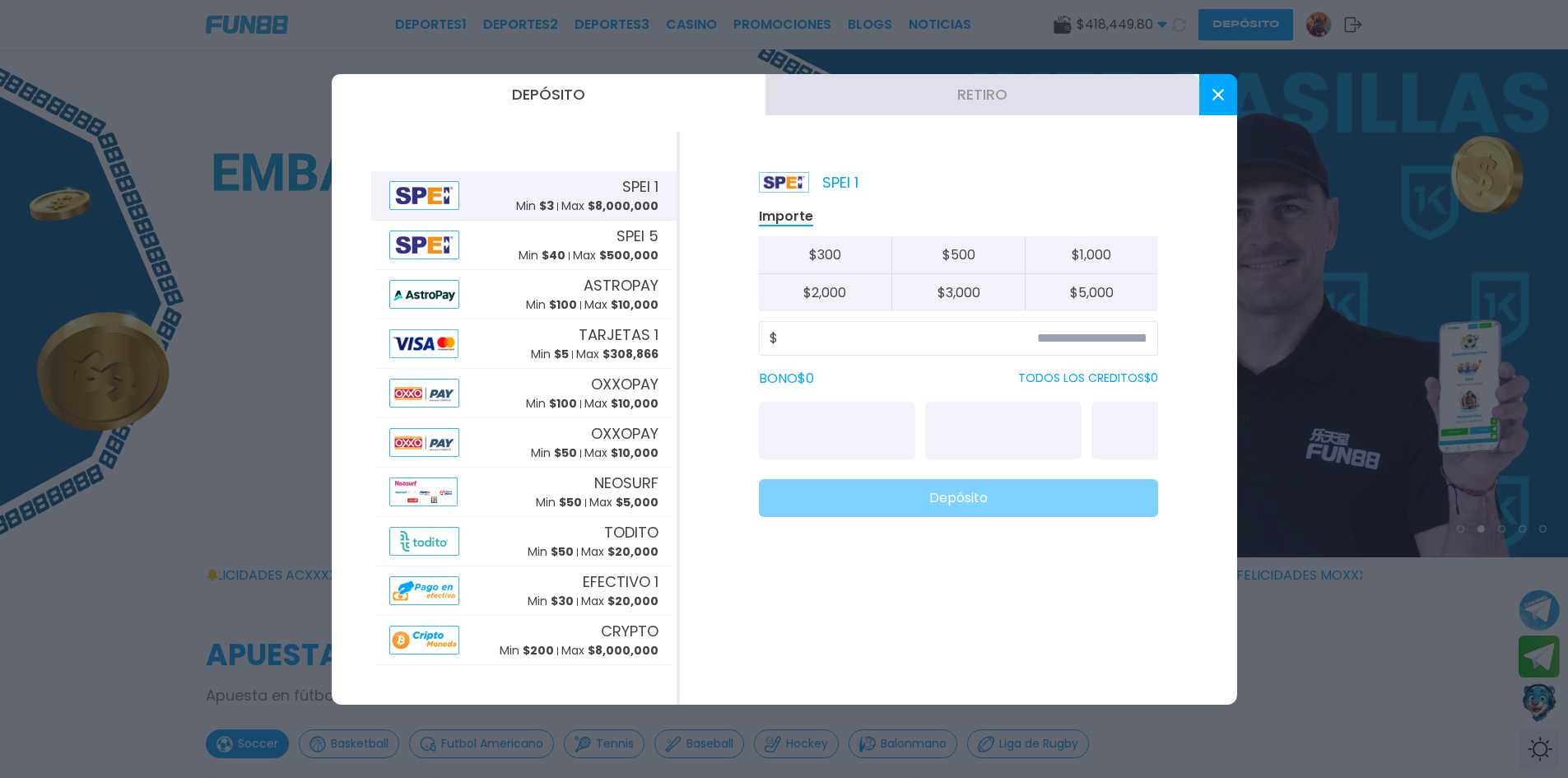
click at [1026, 87] on button "Retiro" at bounding box center [982, 95] width 434 height 41
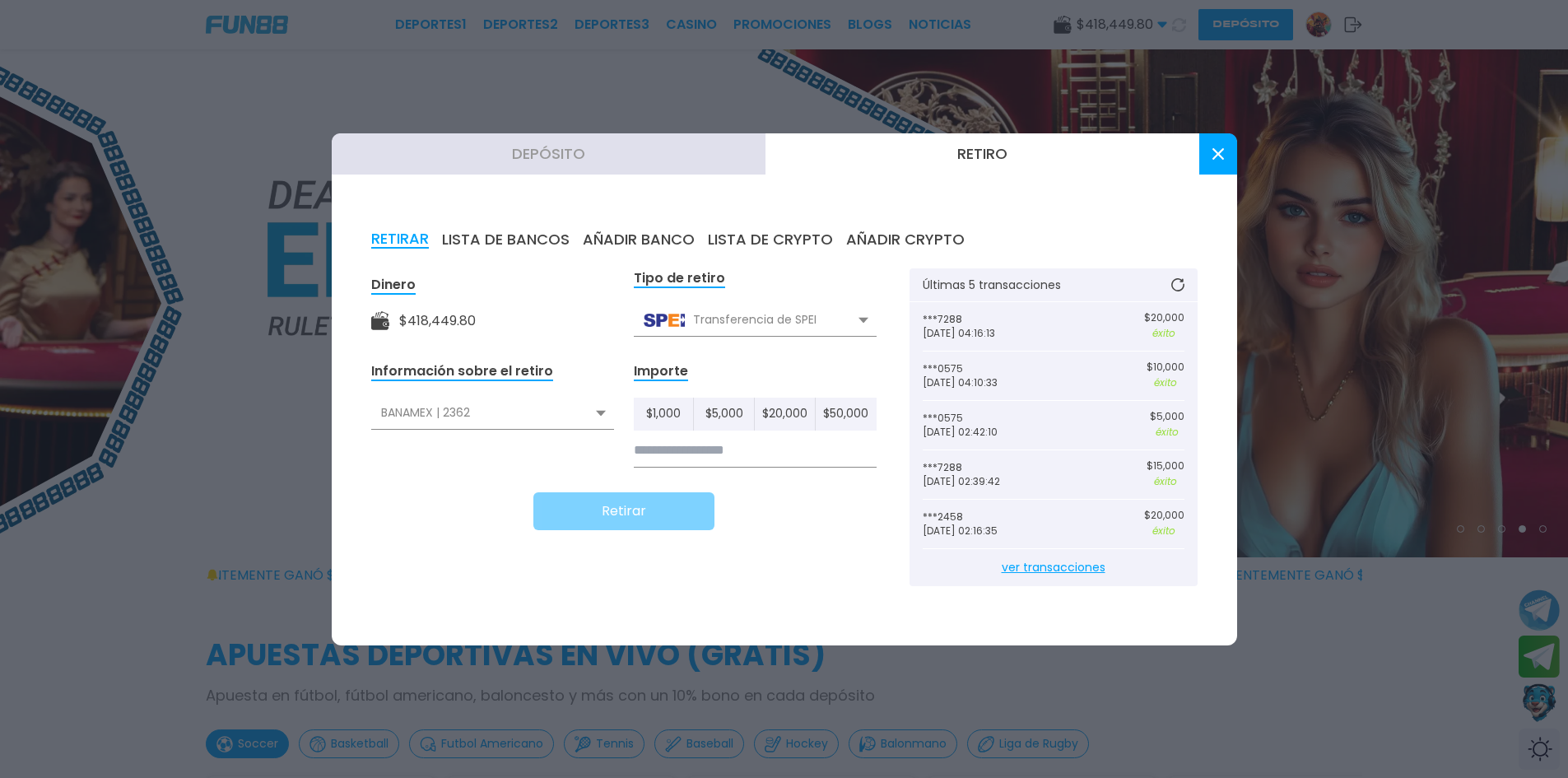
click at [444, 409] on div "BANAMEX | 2362" at bounding box center [492, 413] width 243 height 31
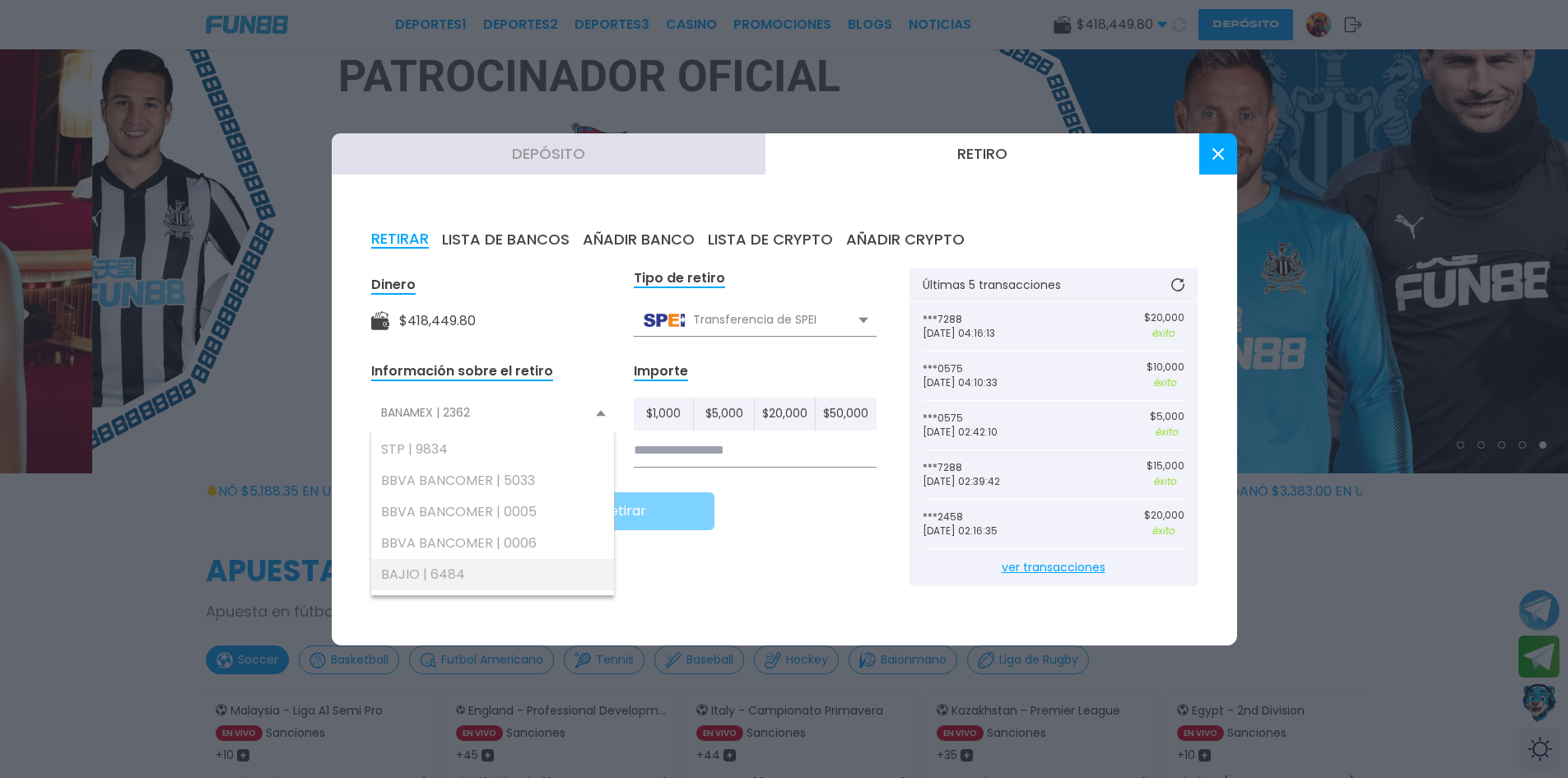
scroll to position [164, 0]
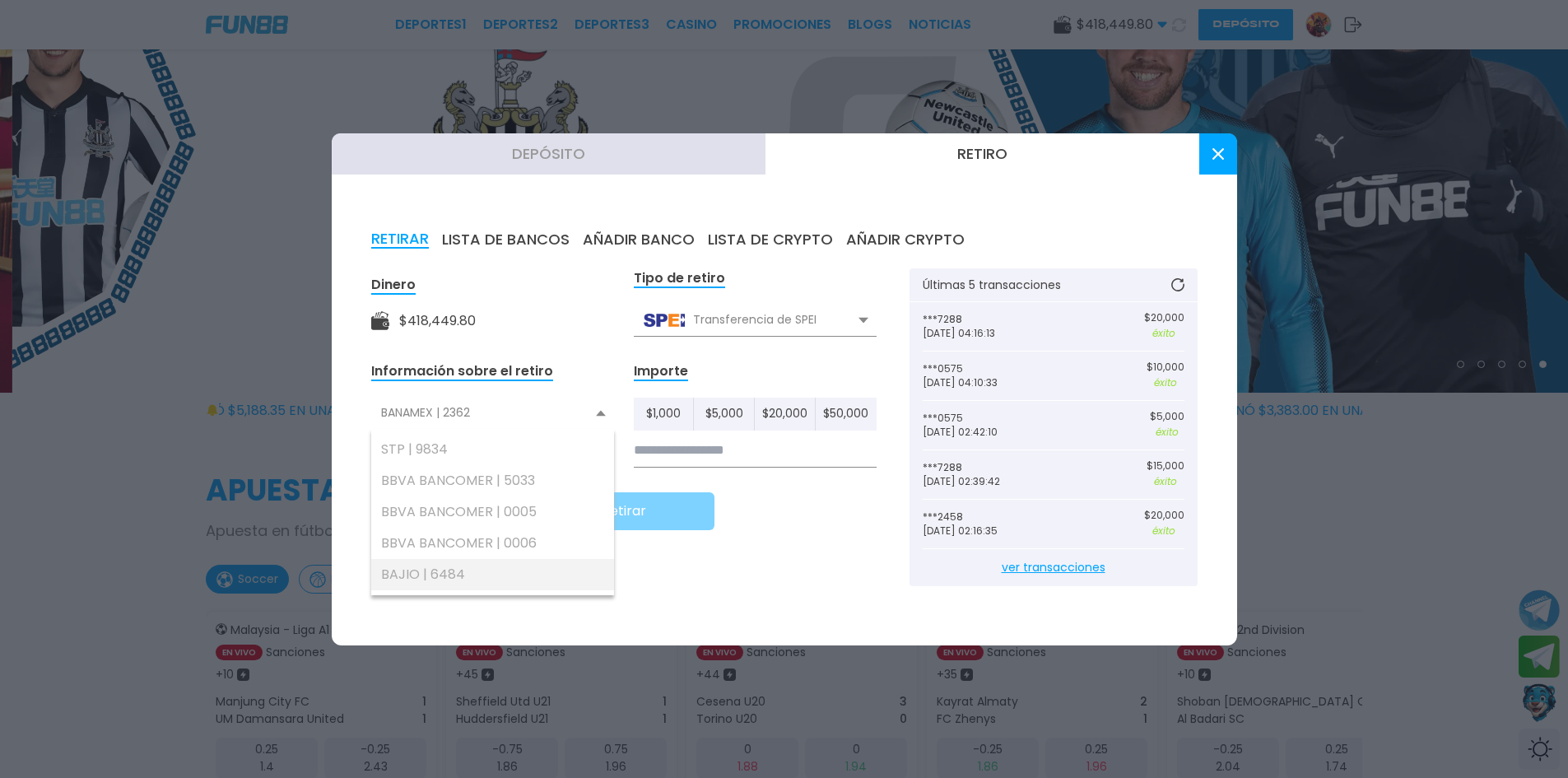
click at [434, 574] on div "BAJIO | 6484" at bounding box center [492, 575] width 243 height 31
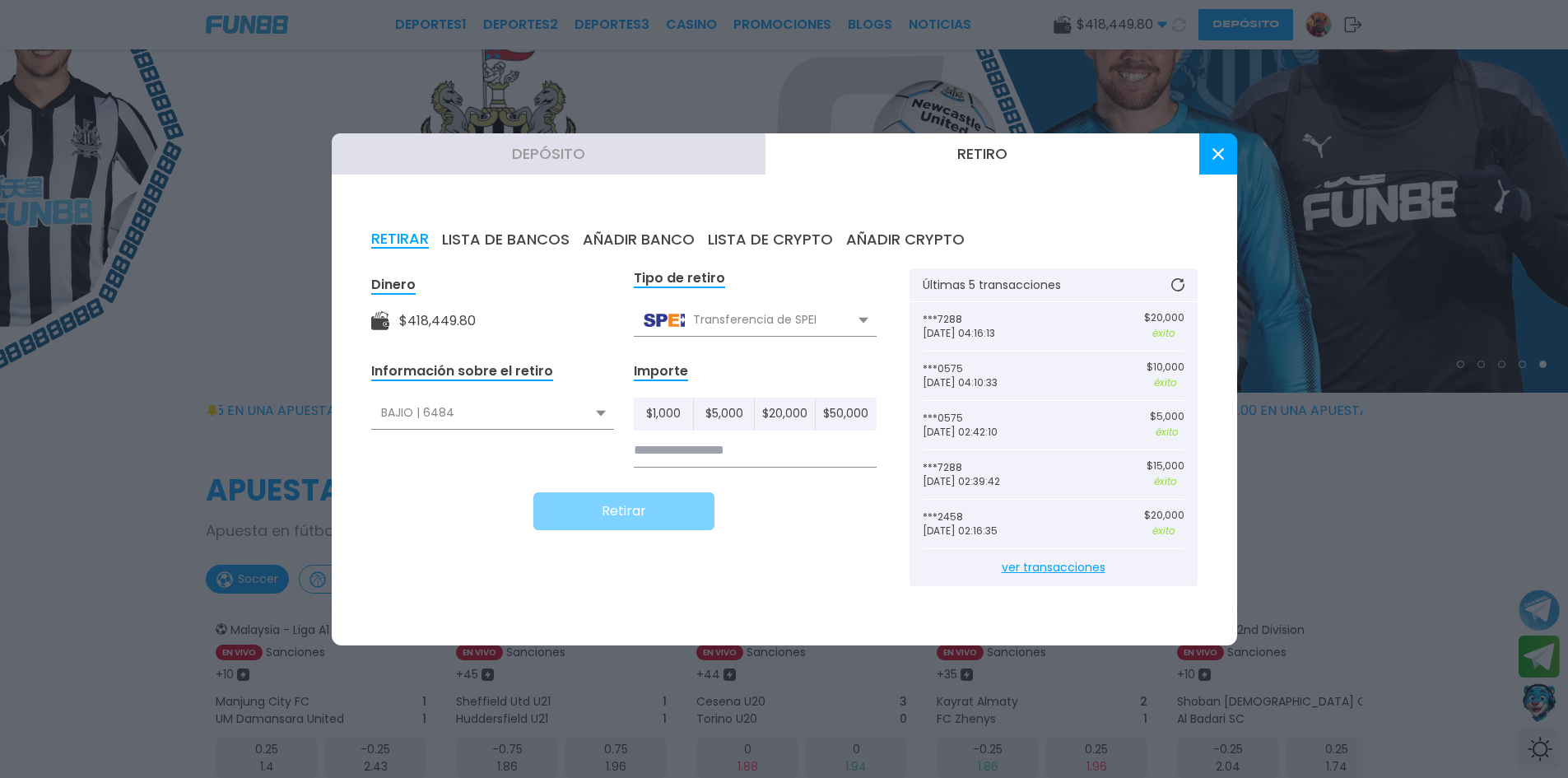
click at [692, 447] on input at bounding box center [755, 451] width 243 height 34
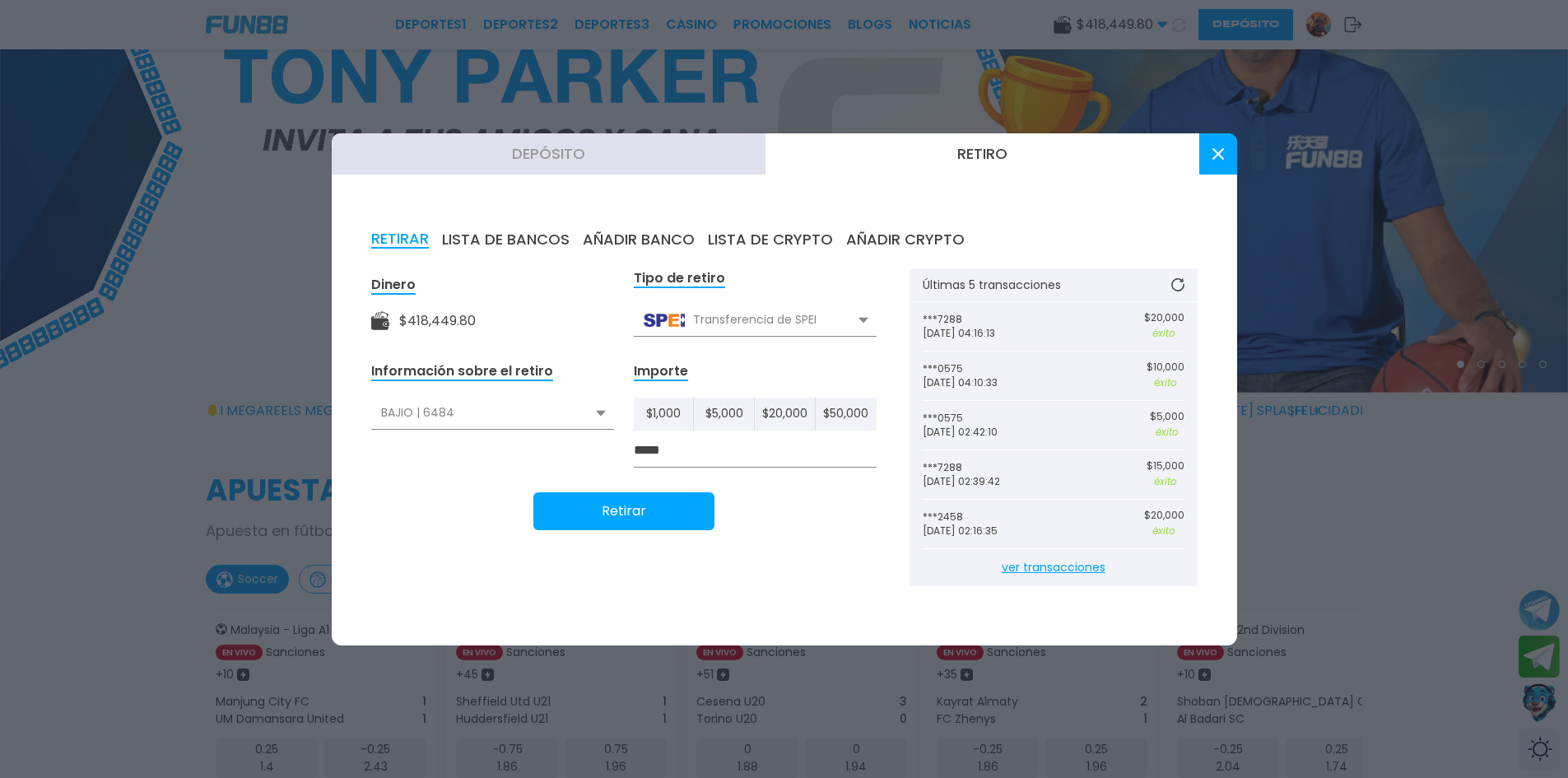
drag, startPoint x: 676, startPoint y: 450, endPoint x: 653, endPoint y: 447, distance: 23.2
click at [653, 447] on input "*****" at bounding box center [755, 451] width 243 height 34
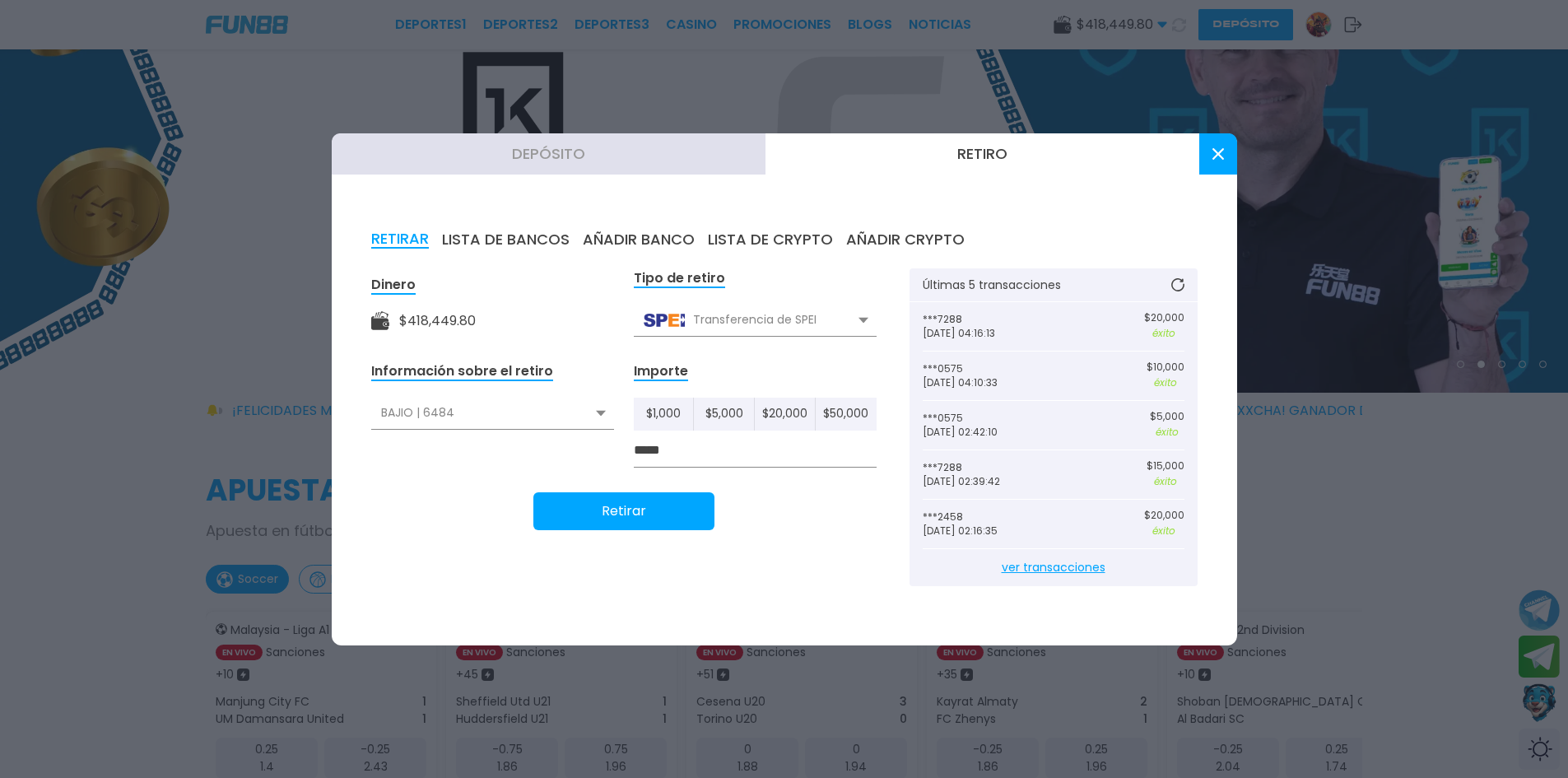
type input "*****"
click at [651, 514] on button "Retirar" at bounding box center [623, 511] width 181 height 38
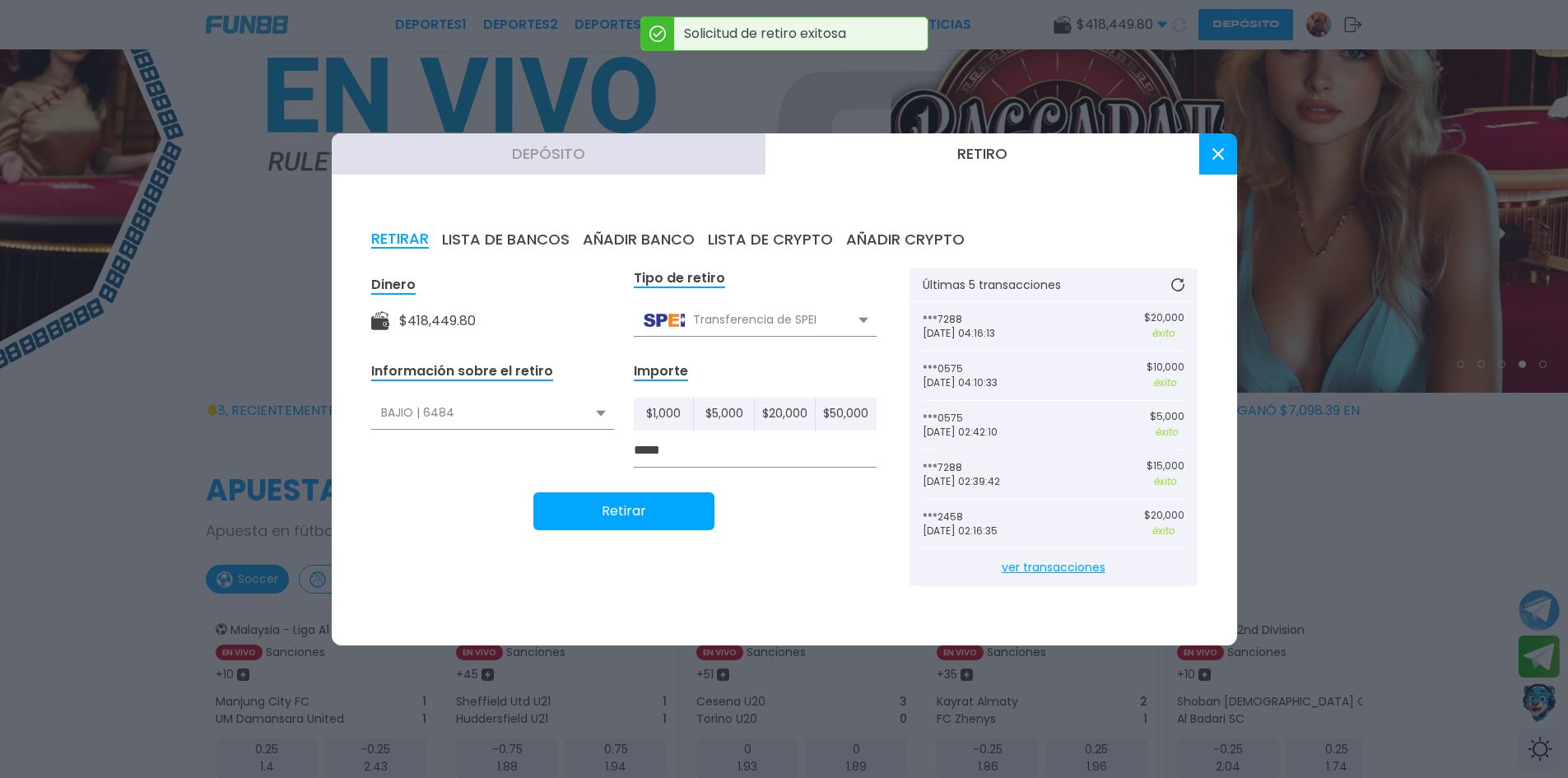
drag, startPoint x: 1209, startPoint y: 151, endPoint x: 1195, endPoint y: 149, distance: 14.1
click at [1209, 151] on button at bounding box center [1217, 153] width 38 height 41
